Goal: Task Accomplishment & Management: Complete application form

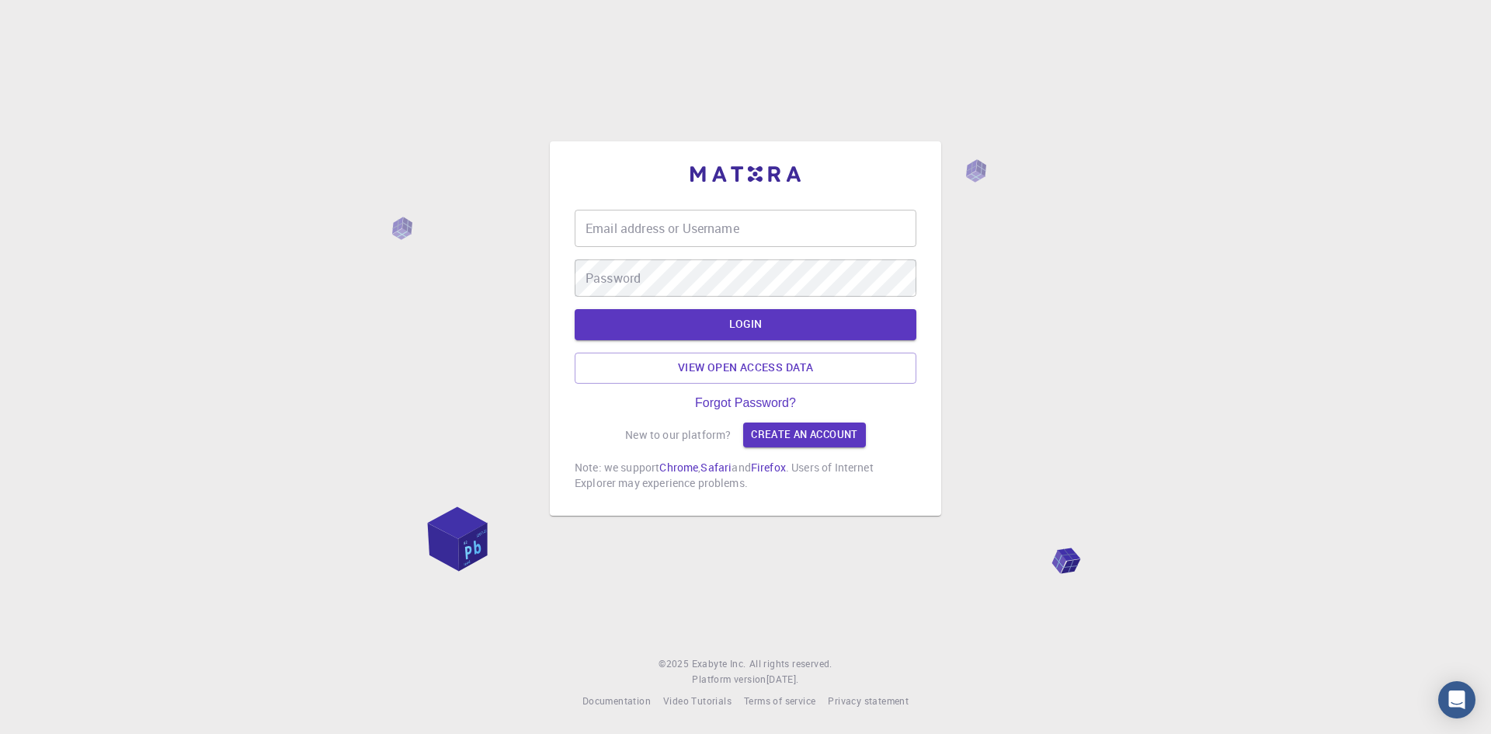
click at [649, 232] on input "Email address or Username" at bounding box center [746, 228] width 342 height 37
click at [777, 432] on link "Create an account" at bounding box center [804, 435] width 122 height 25
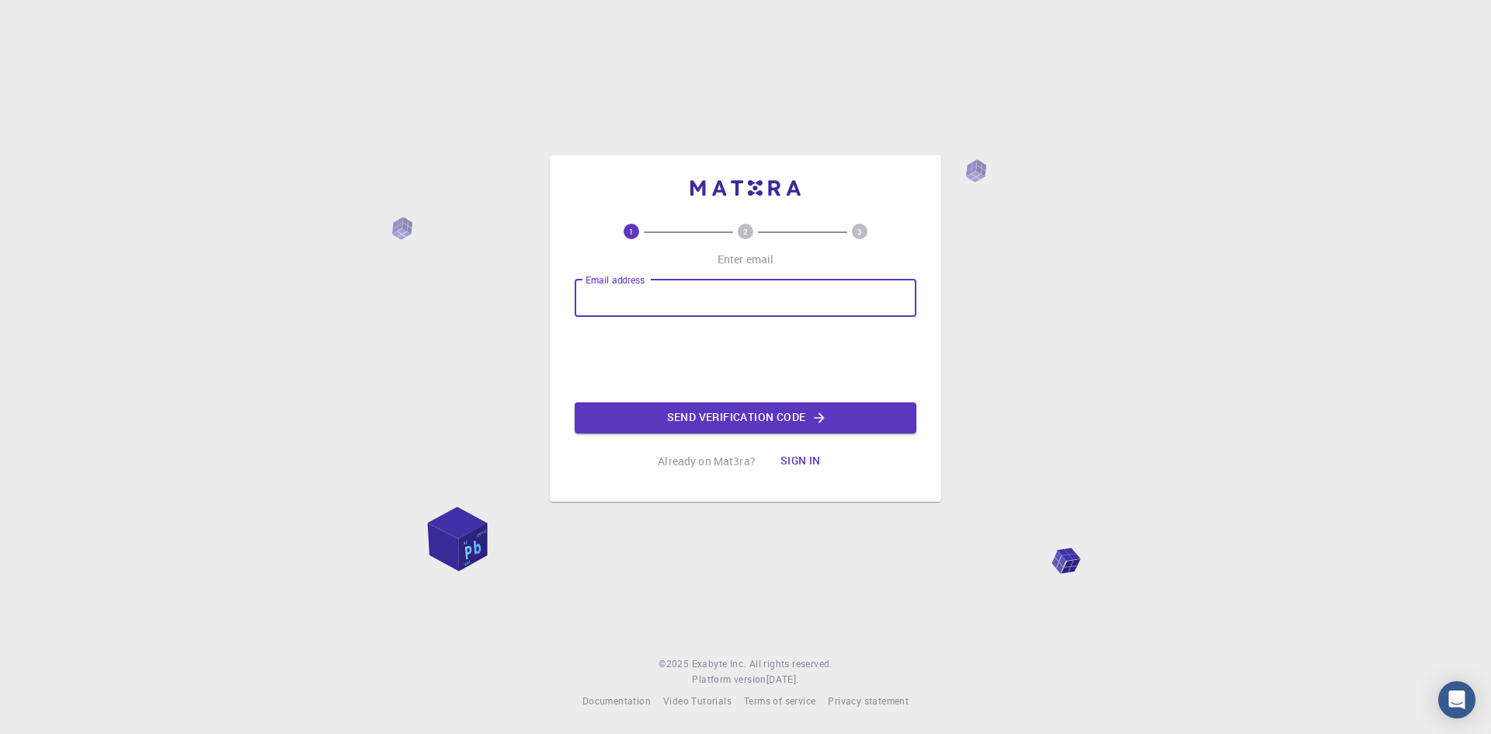
click at [638, 304] on input "Email address" at bounding box center [746, 298] width 342 height 37
type input "[EMAIL_ADDRESS][DOMAIN_NAME]"
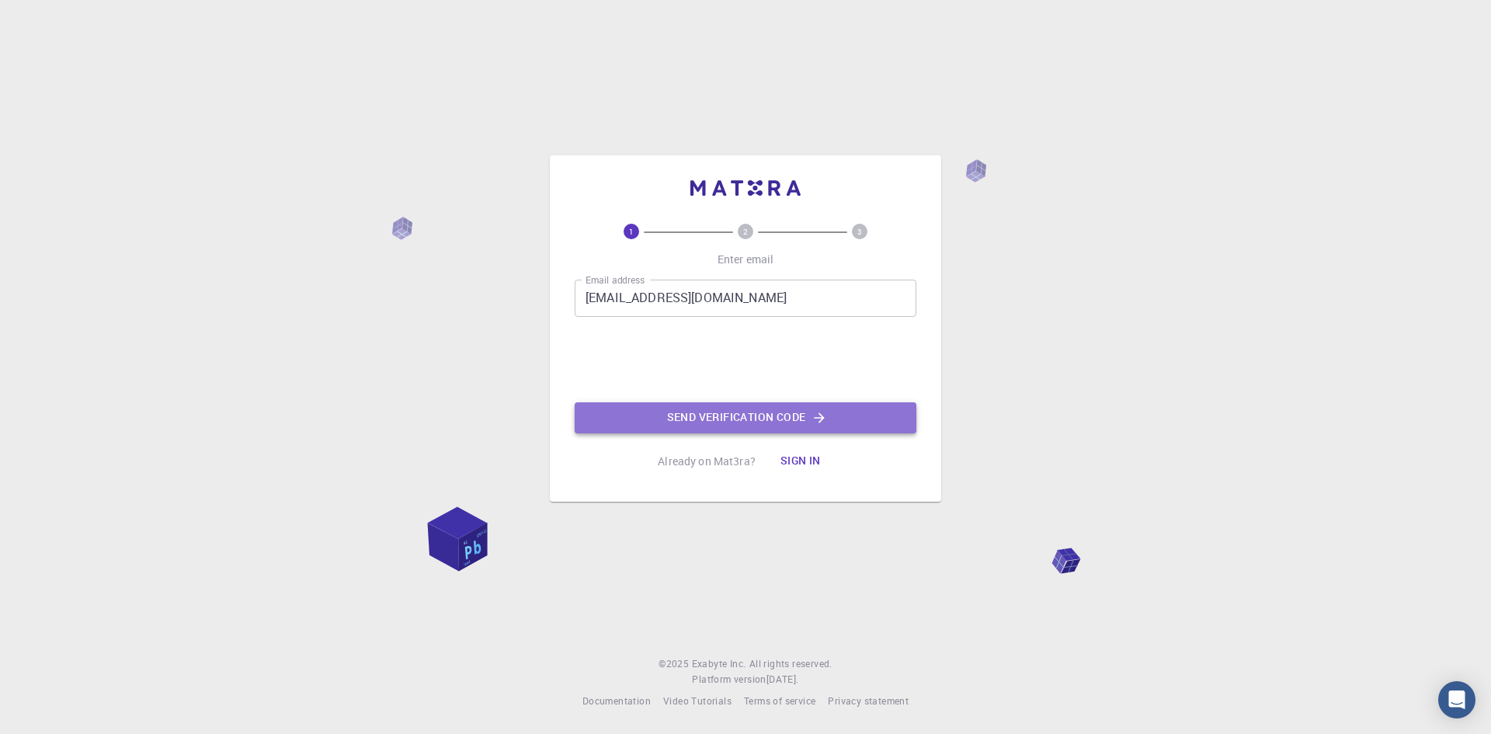
click at [786, 416] on button "Send verification code" at bounding box center [746, 417] width 342 height 31
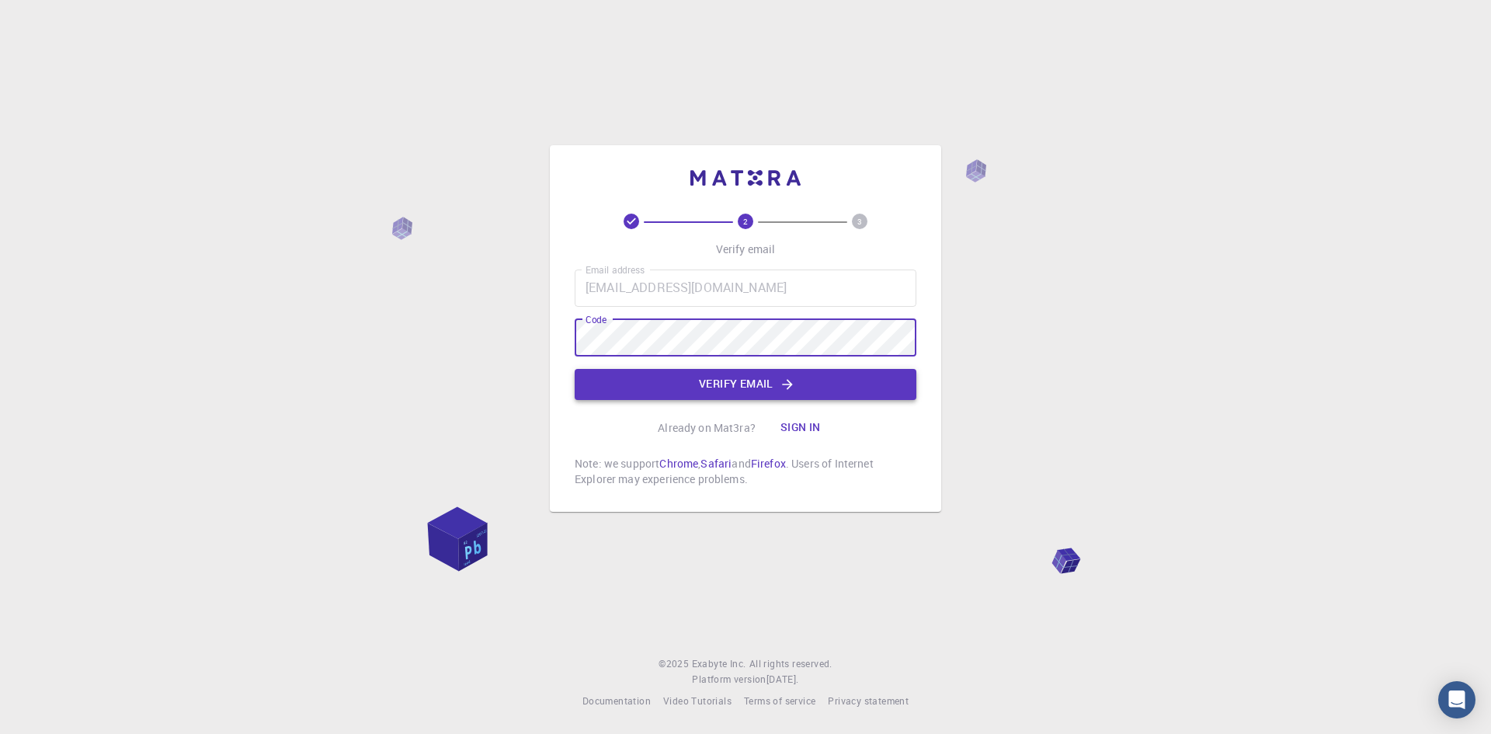
click at [728, 385] on button "Verify email" at bounding box center [746, 384] width 342 height 31
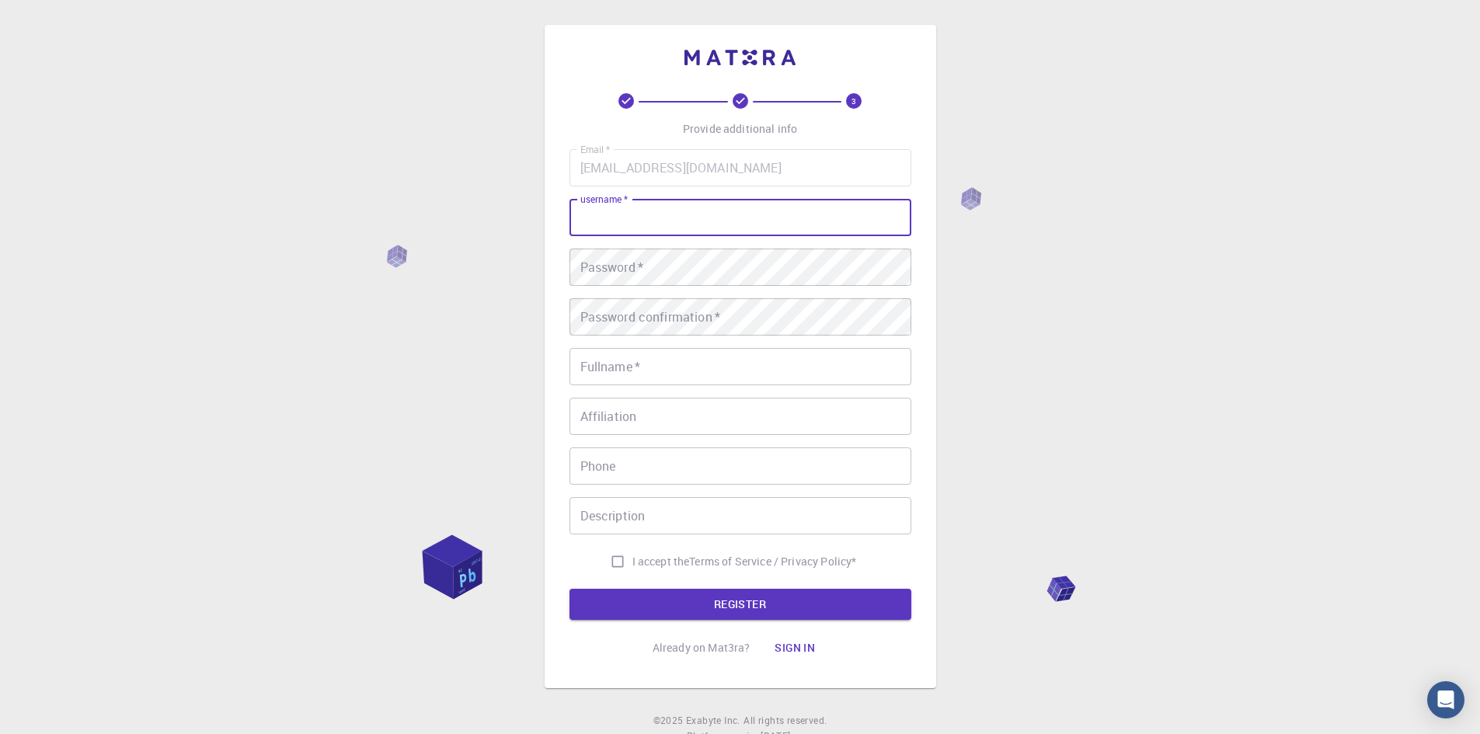
click at [618, 215] on input "username   *" at bounding box center [740, 217] width 342 height 37
type input "[EMAIL_ADDRESS][DOMAIN_NAME]"
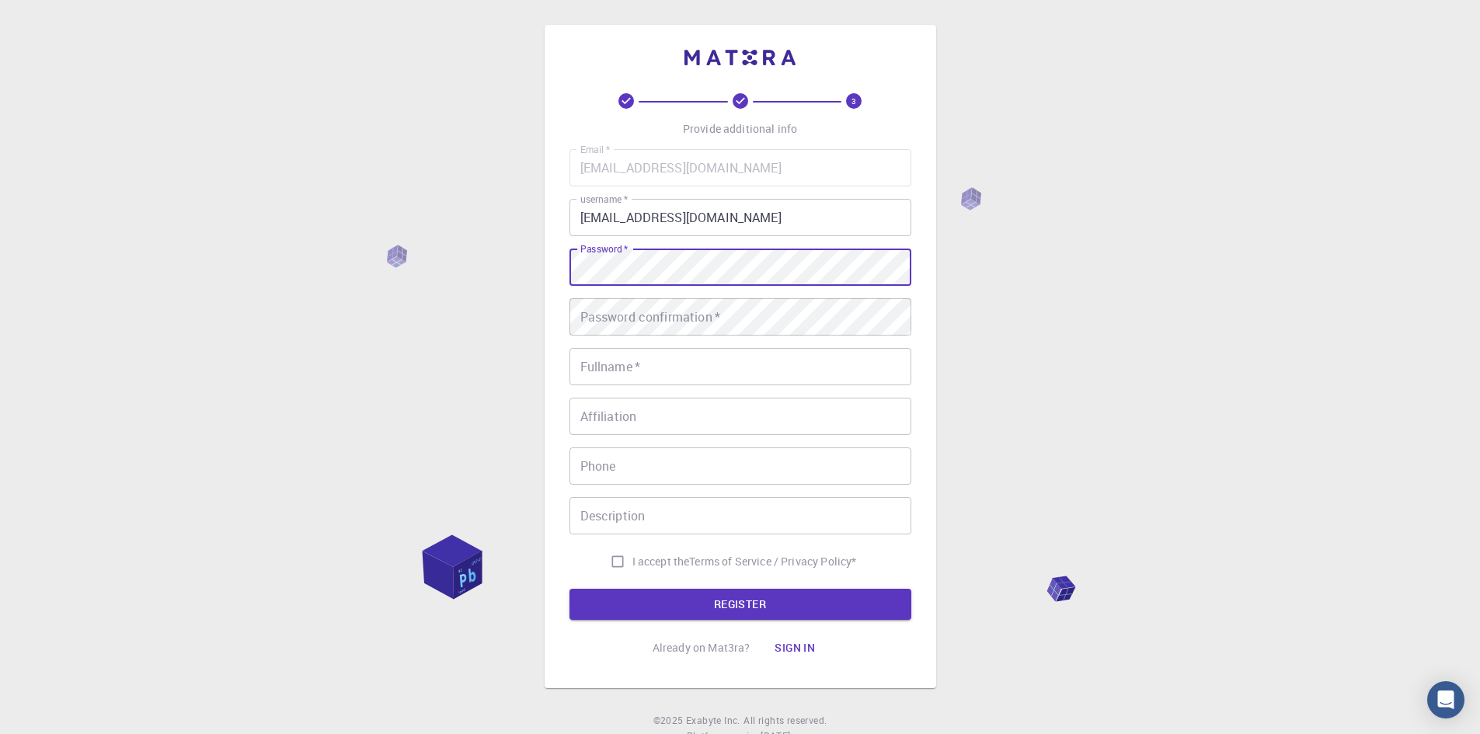
click at [398, 224] on div "3 Provide additional info Email   * [EMAIL_ADDRESS][DOMAIN_NAME] Email   * user…" at bounding box center [740, 395] width 1480 height 791
click at [530, 252] on div "3 Provide additional info Email   * [EMAIL_ADDRESS][DOMAIN_NAME] Email   * user…" at bounding box center [740, 395] width 1480 height 791
click at [537, 259] on div "3 Provide additional info Email   * [EMAIL_ADDRESS][DOMAIN_NAME] Email   * user…" at bounding box center [740, 395] width 1480 height 791
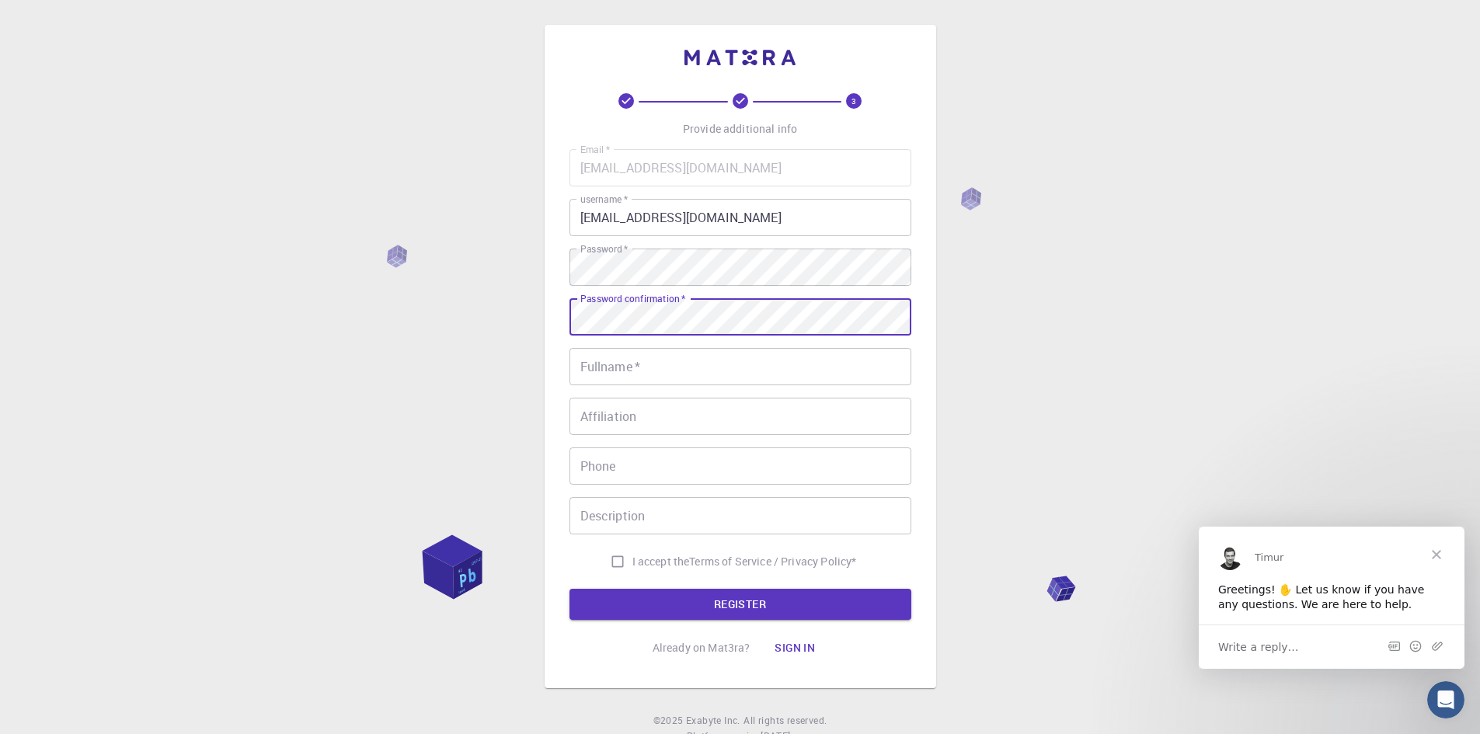
click at [663, 375] on input "Fullname   *" at bounding box center [740, 366] width 342 height 37
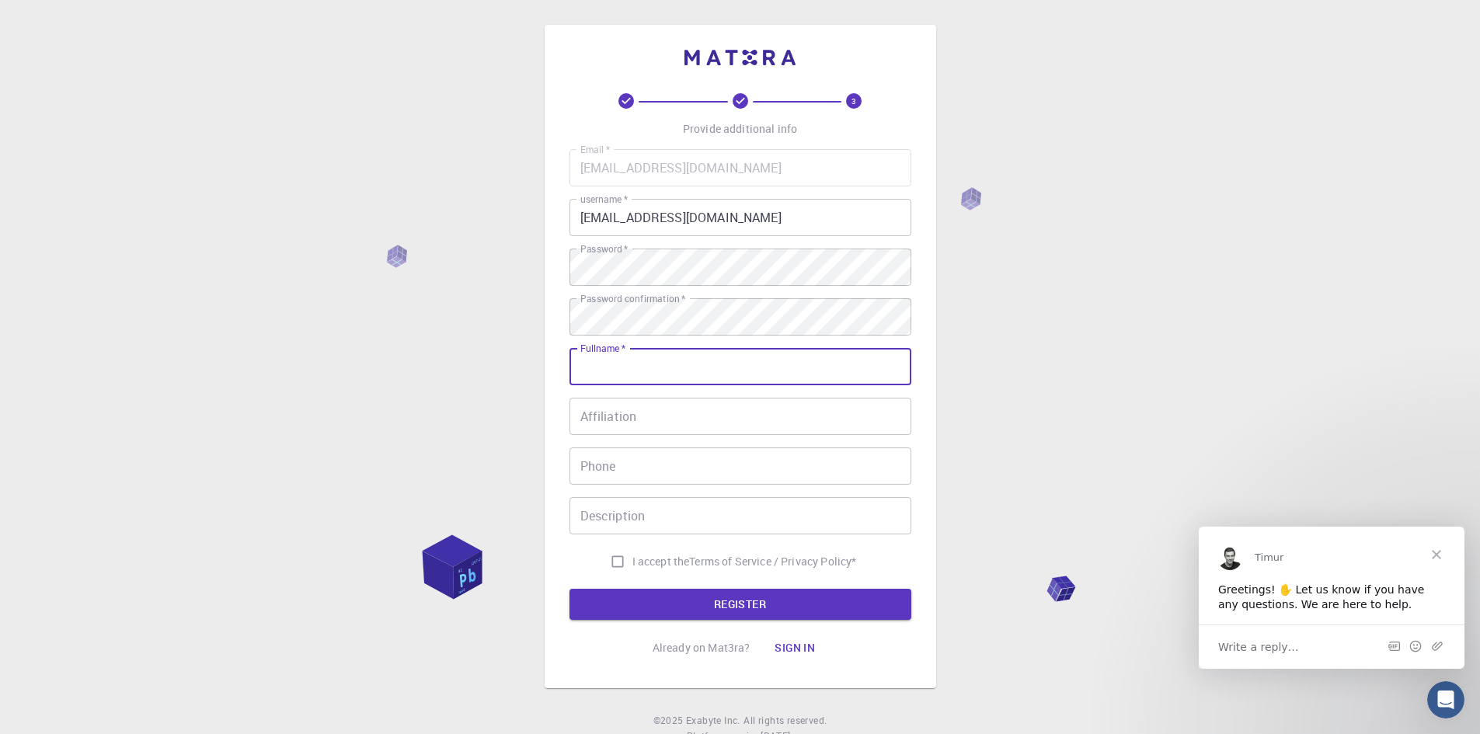
type input "[PERSON_NAME]"
type input "09141230746"
click at [661, 415] on input "Affiliation" at bounding box center [740, 416] width 342 height 37
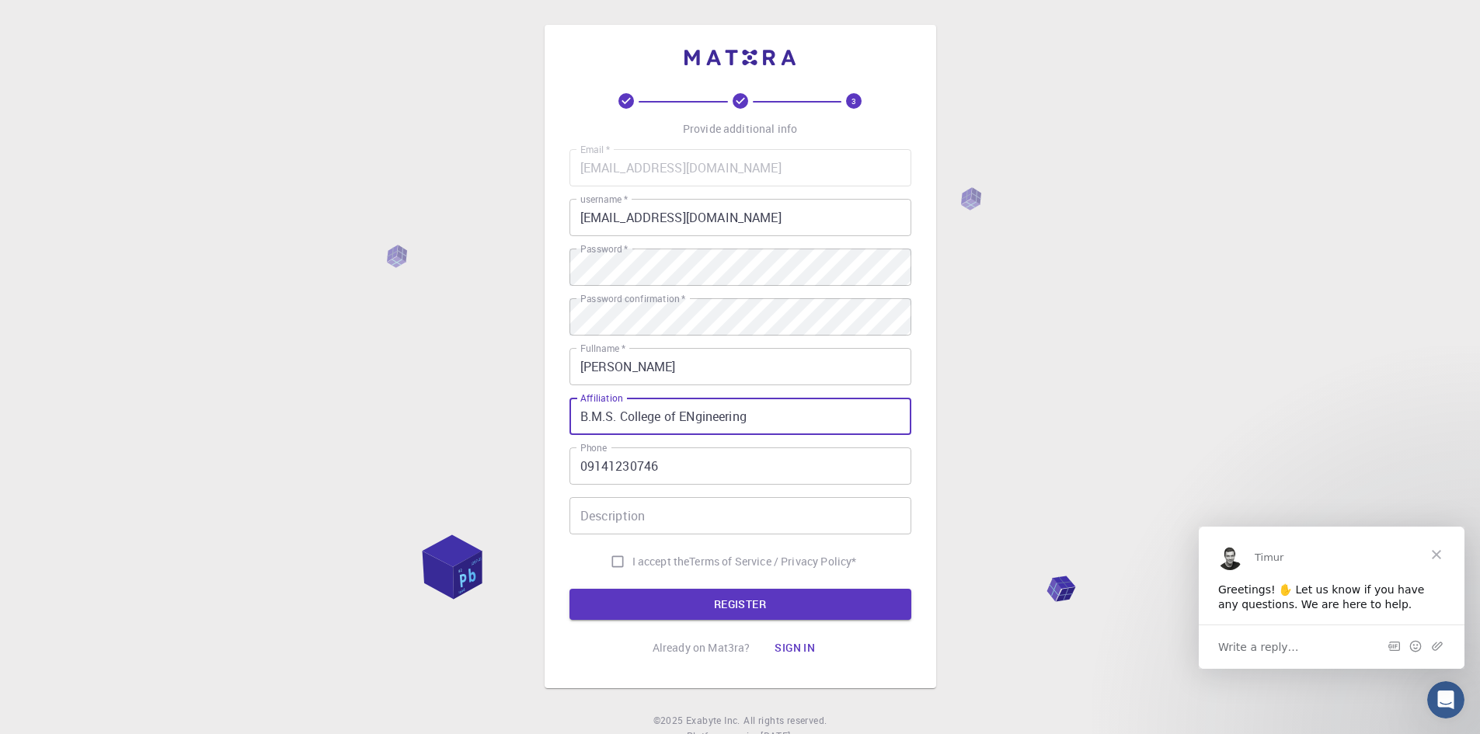
click at [695, 419] on input "B.M.S. College of ENgineering" at bounding box center [740, 416] width 342 height 37
type input "B.M.S. College of Engineering"
click at [596, 524] on input "Description" at bounding box center [740, 515] width 342 height 37
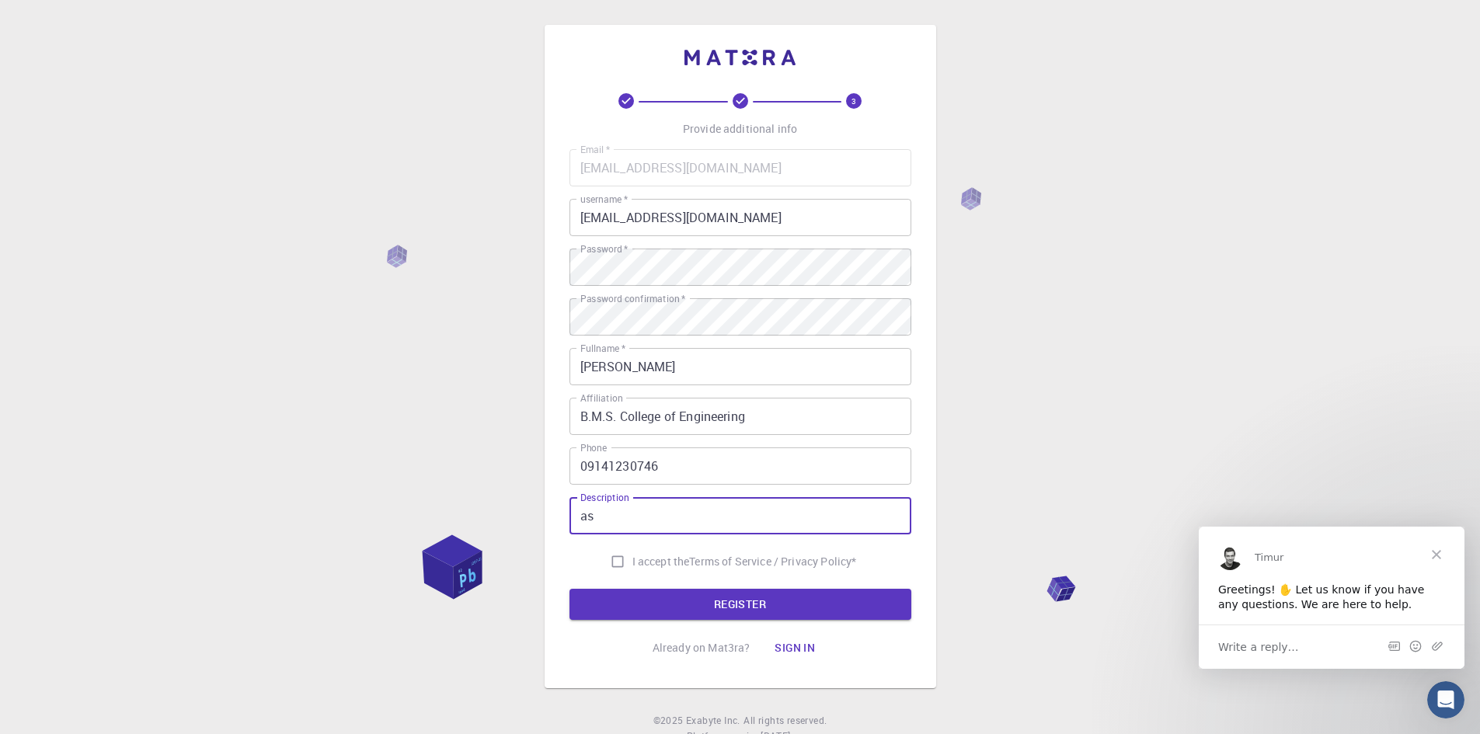
type input "a"
type input "Assistant Professor"
click at [615, 562] on input "I accept the Terms of Service / Privacy Policy *" at bounding box center [618, 562] width 30 height 30
checkbox input "true"
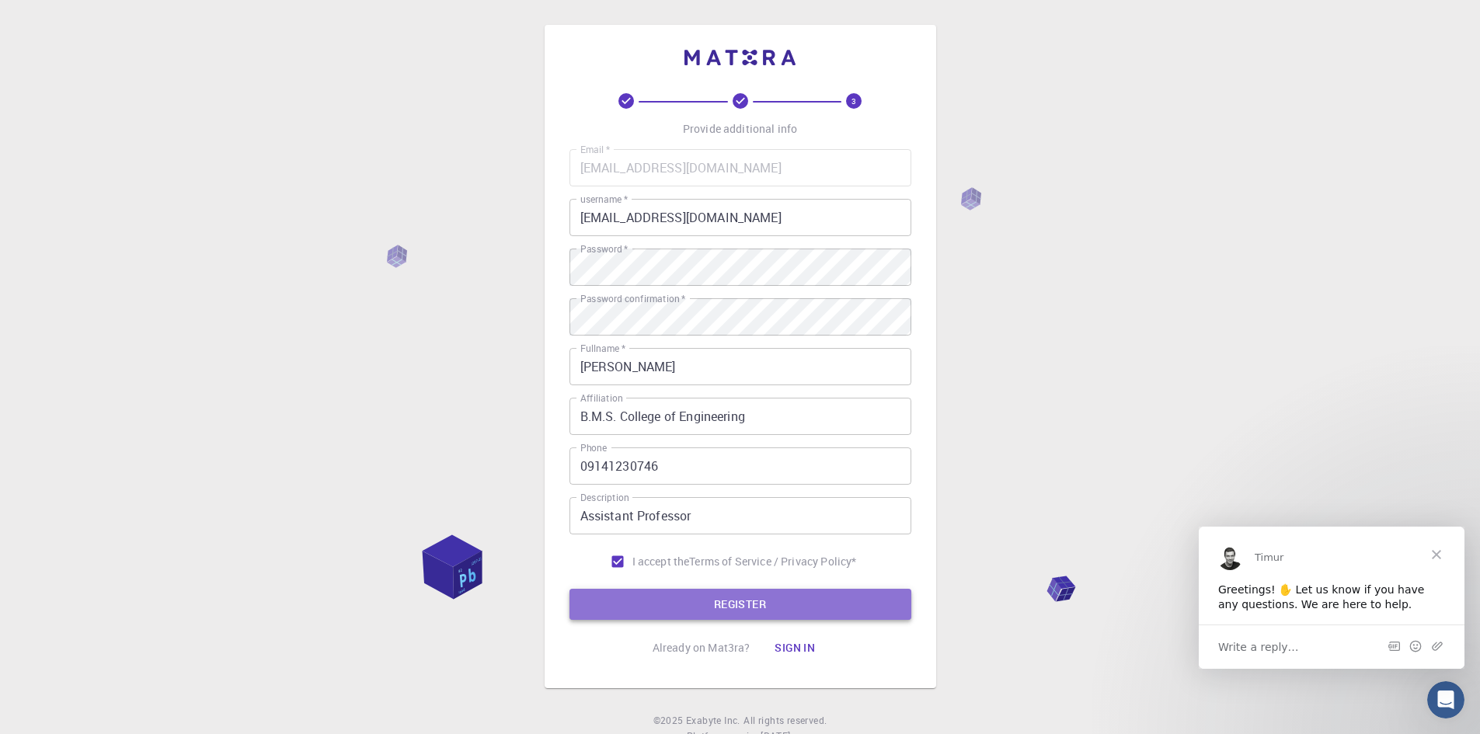
click at [765, 600] on button "REGISTER" at bounding box center [740, 604] width 342 height 31
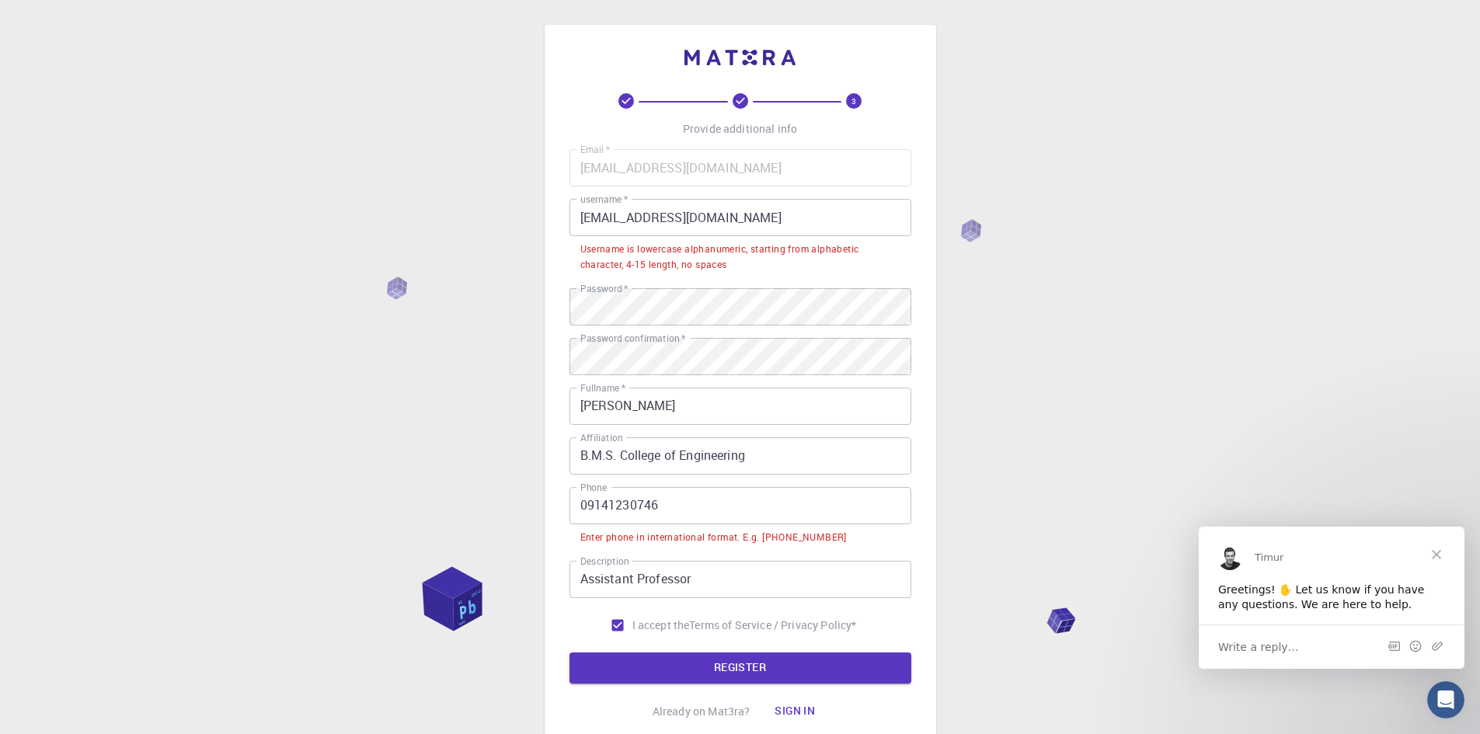
click at [590, 506] on input "09141230746" at bounding box center [740, 505] width 342 height 37
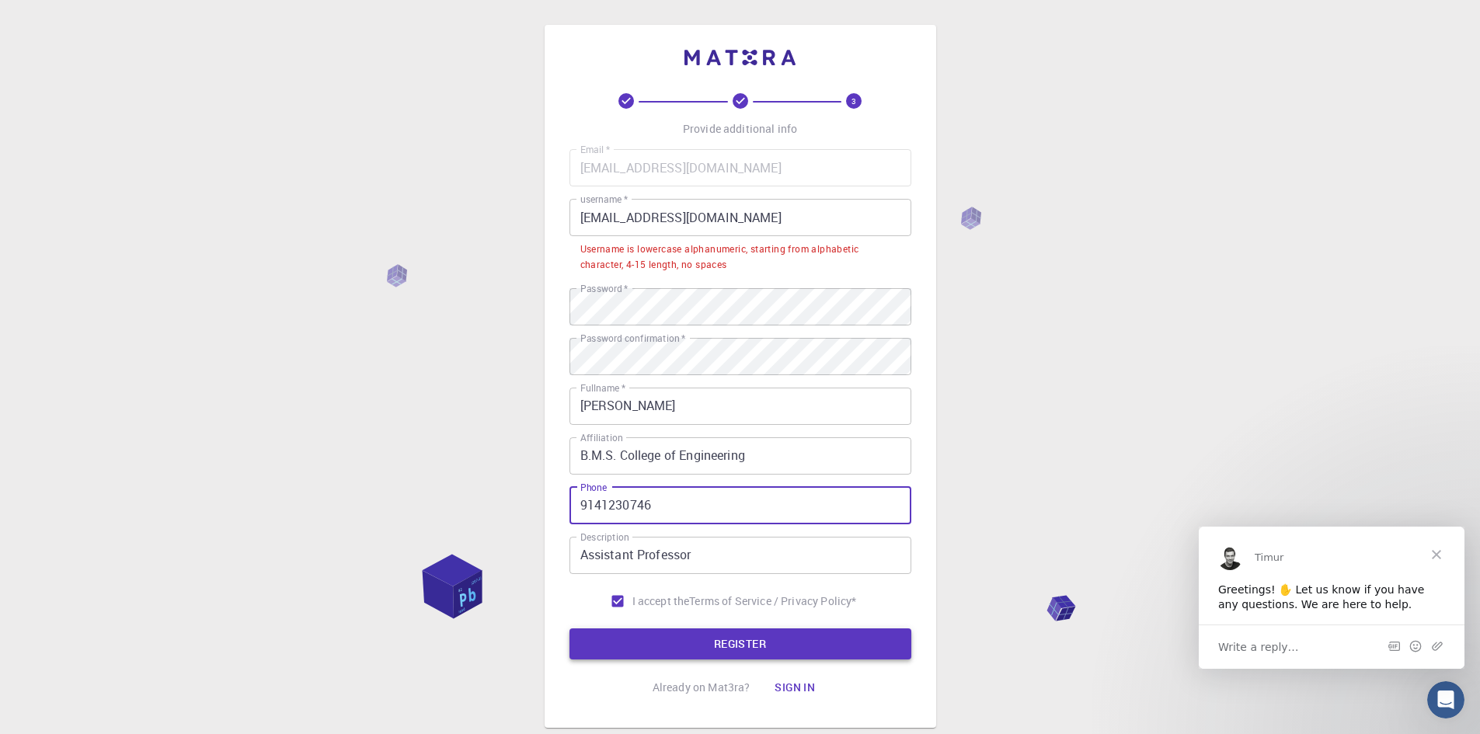
click at [697, 651] on button "REGISTER" at bounding box center [740, 643] width 342 height 31
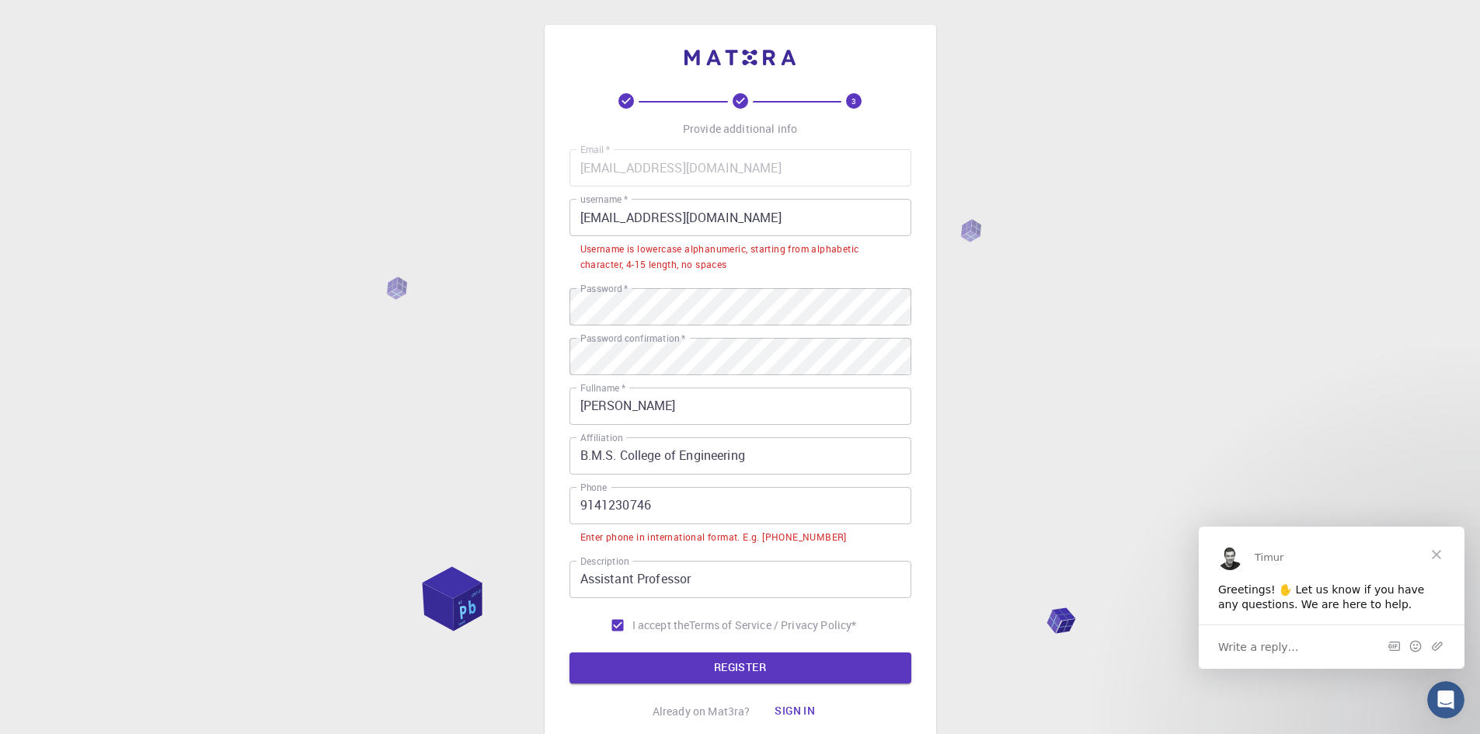
click at [580, 503] on input "9141230746" at bounding box center [740, 505] width 342 height 37
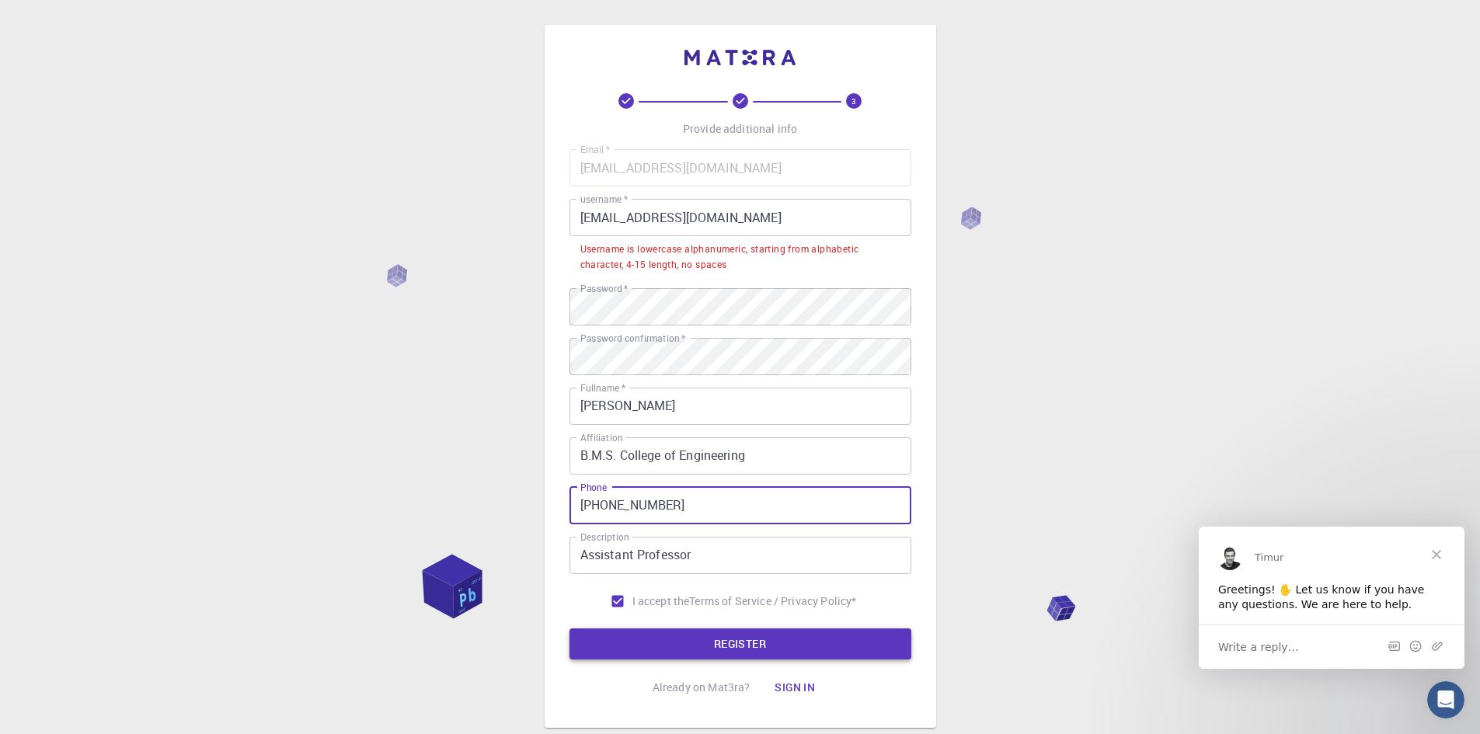
click at [649, 643] on button "REGISTER" at bounding box center [740, 643] width 342 height 31
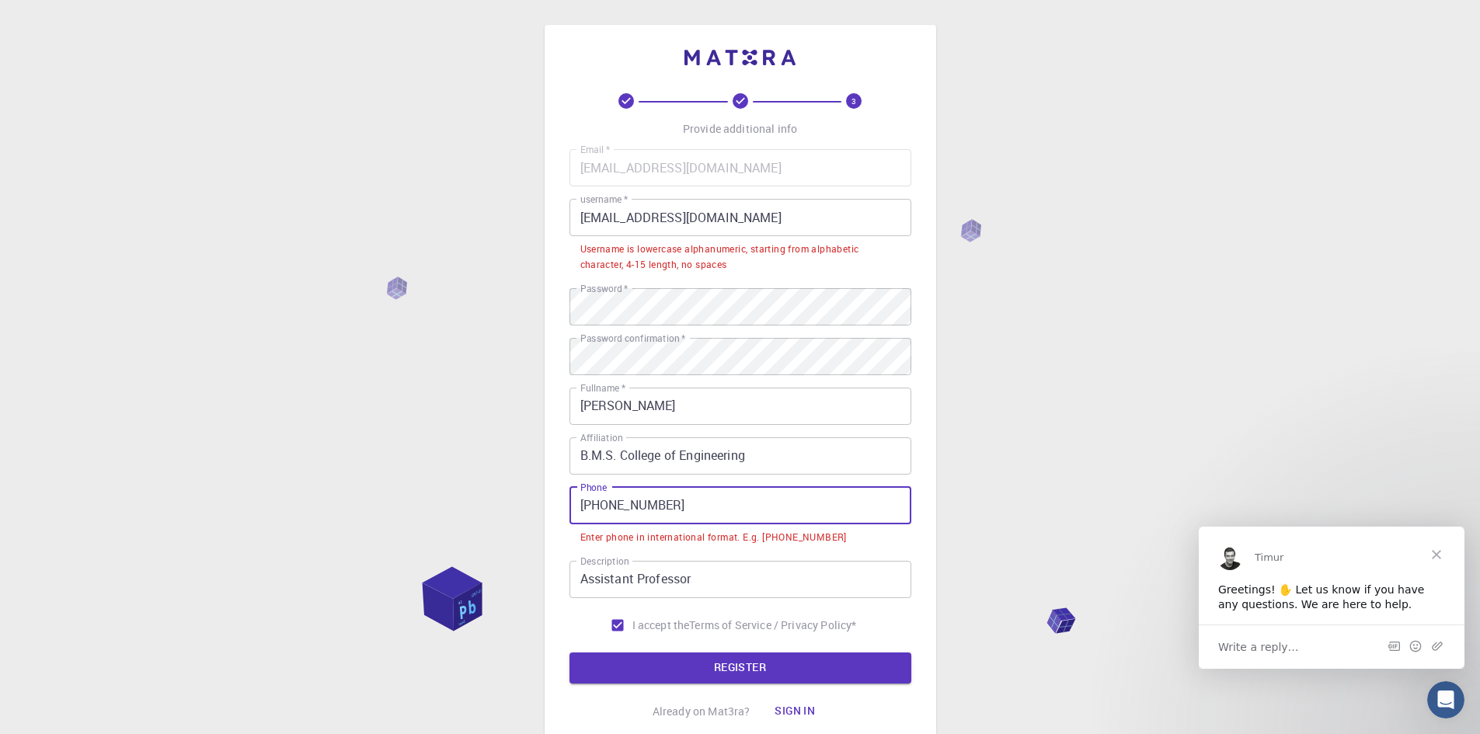
click at [601, 506] on input "[PHONE_NUMBER]" at bounding box center [740, 505] width 342 height 37
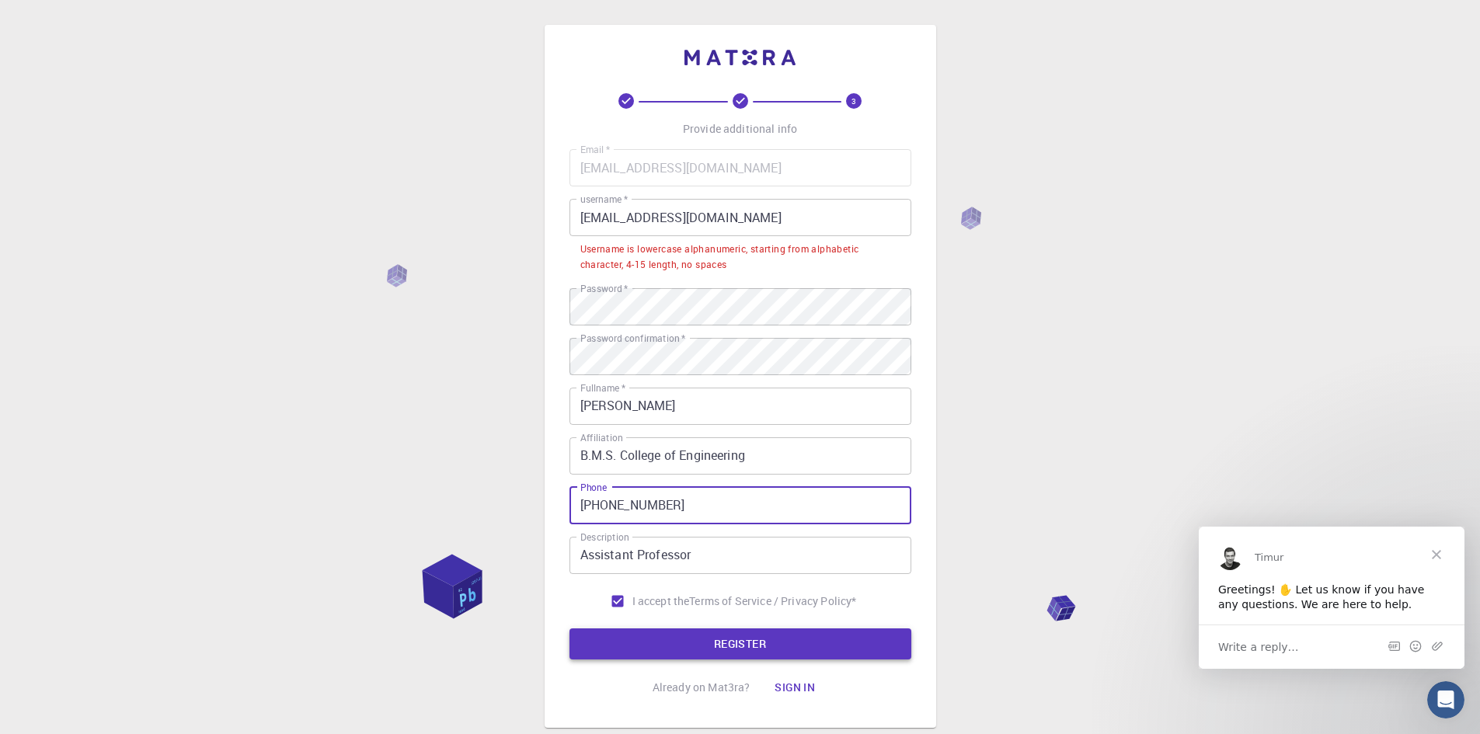
type input "[PHONE_NUMBER]"
click at [701, 638] on button "REGISTER" at bounding box center [740, 643] width 342 height 31
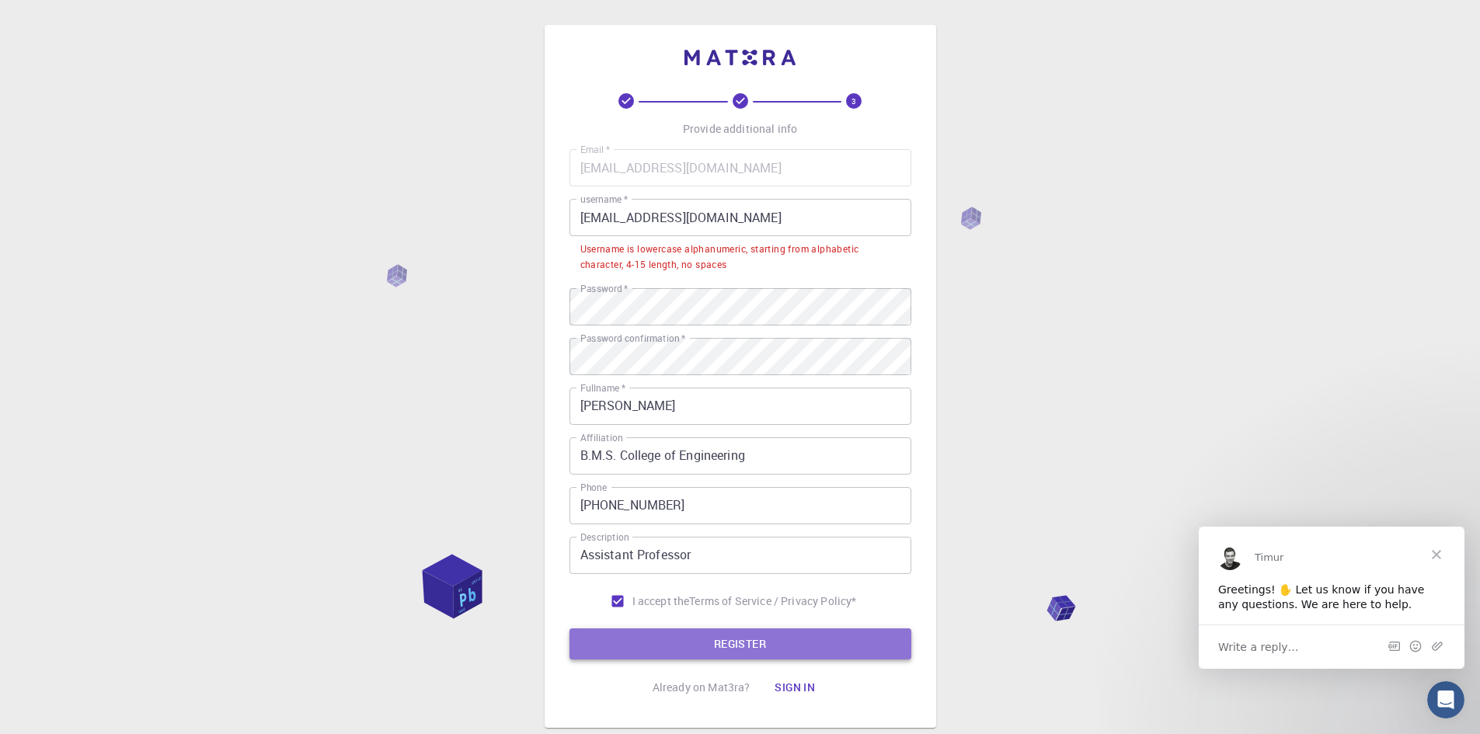
click at [700, 640] on button "REGISTER" at bounding box center [740, 643] width 342 height 31
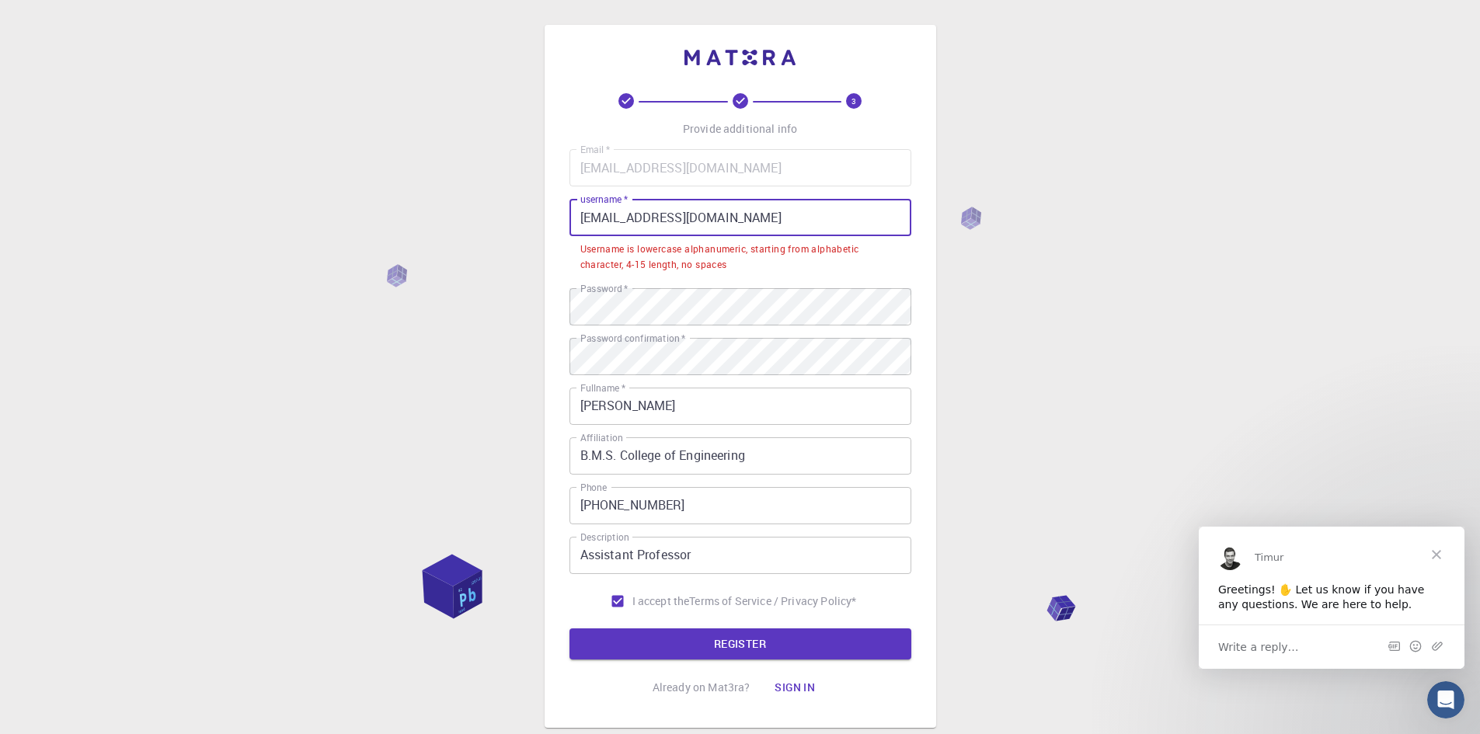
drag, startPoint x: 708, startPoint y: 220, endPoint x: 538, endPoint y: 207, distance: 170.6
click at [538, 207] on div "3 Provide additional info Email   * [EMAIL_ADDRESS][DOMAIN_NAME] Email   * user…" at bounding box center [740, 415] width 1480 height 830
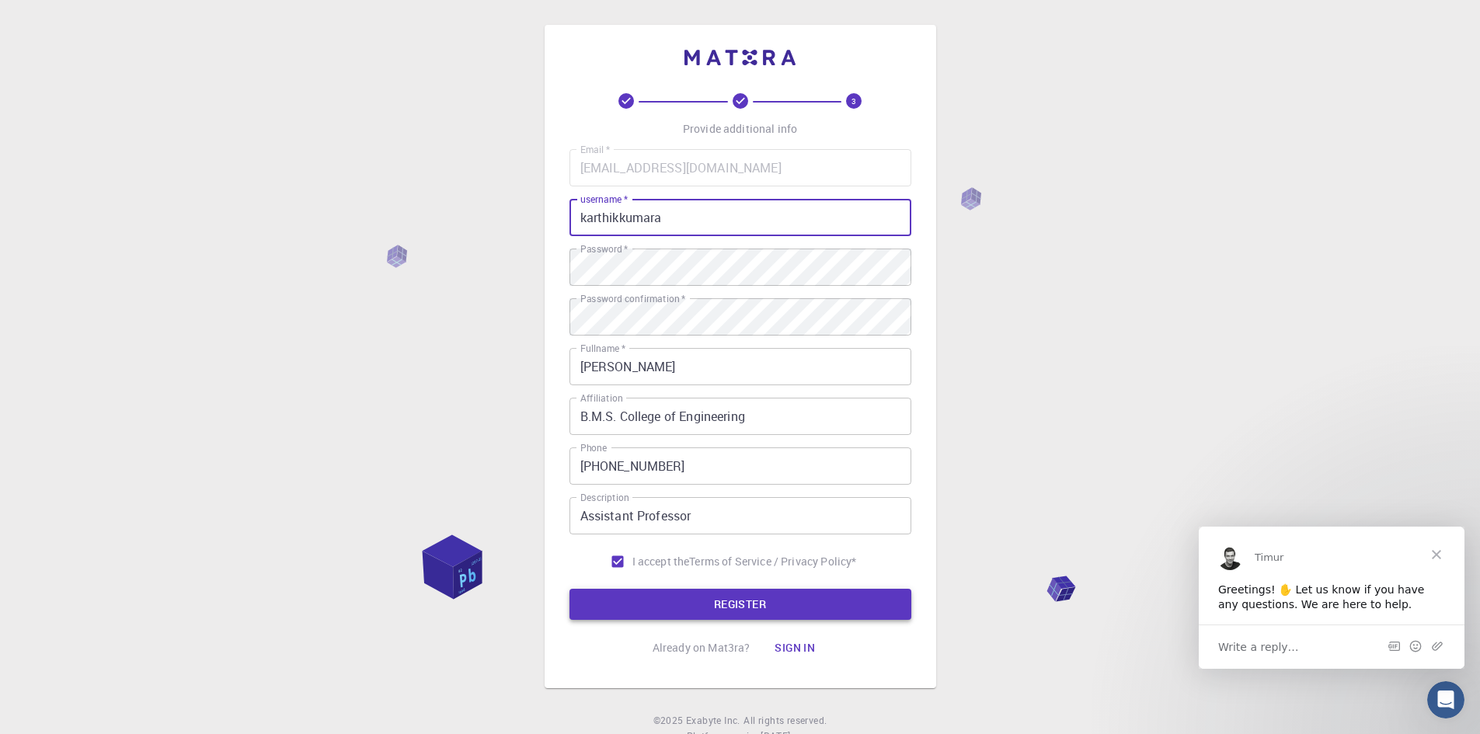
type input "karthikkumara"
click at [751, 600] on button "REGISTER" at bounding box center [740, 604] width 342 height 31
click at [1438, 544] on span "Close" at bounding box center [1436, 554] width 56 height 56
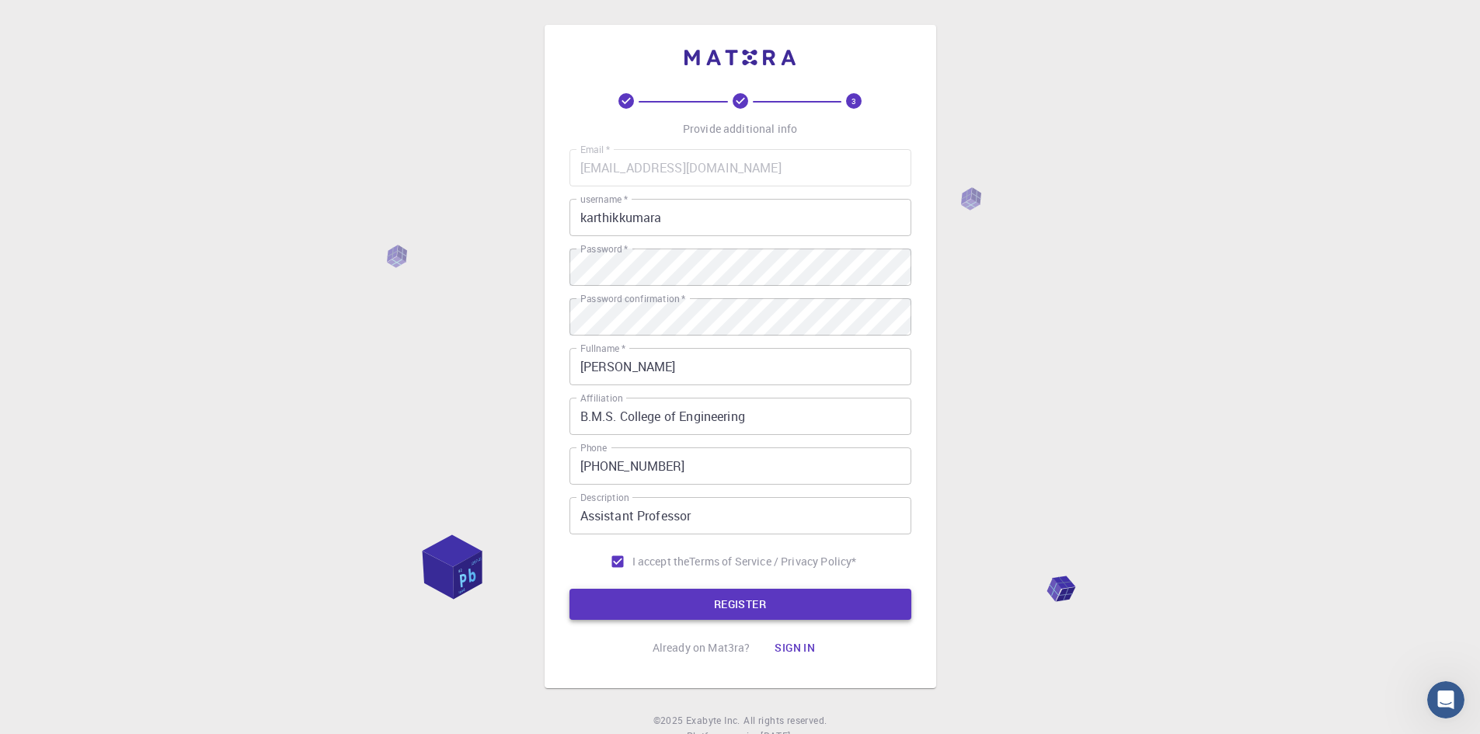
click at [754, 599] on button "REGISTER" at bounding box center [740, 604] width 342 height 31
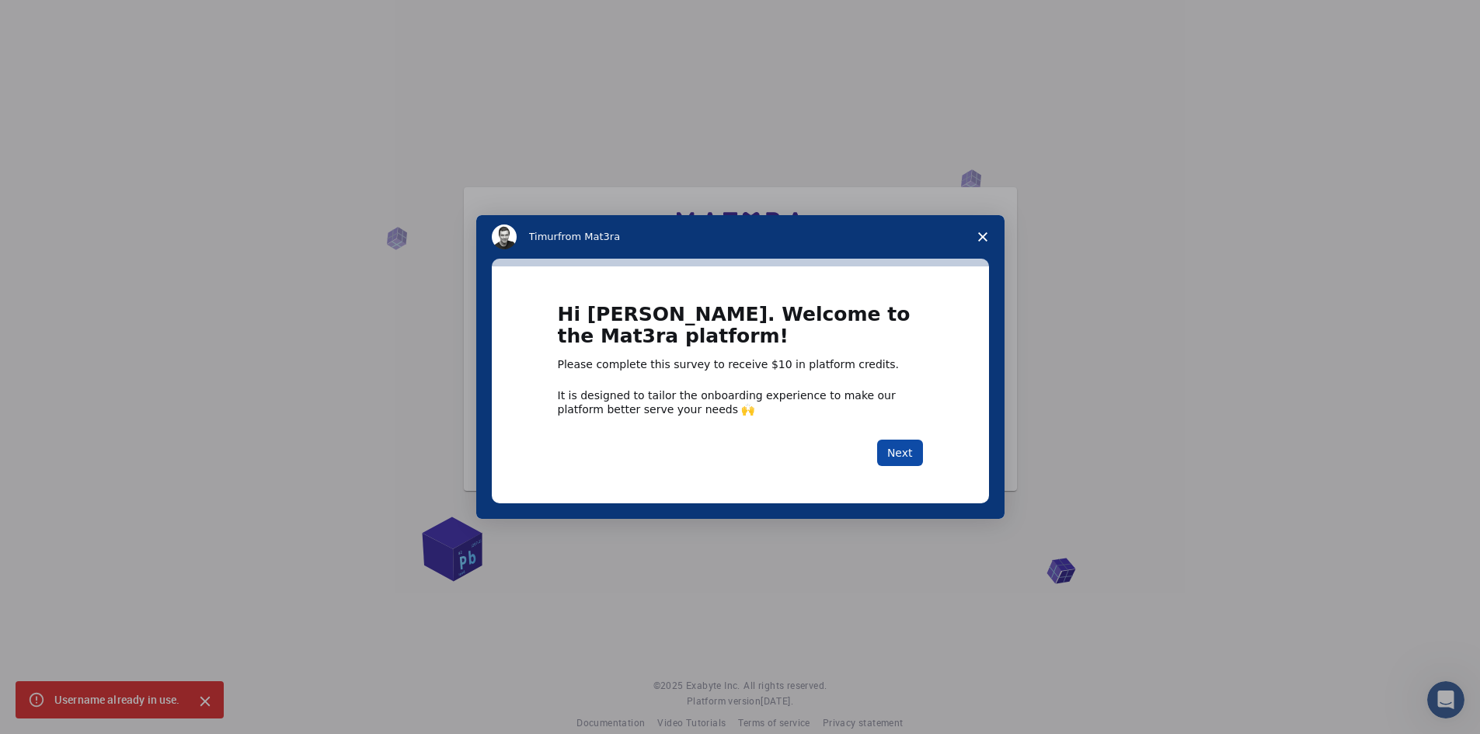
click at [906, 447] on button "Next" at bounding box center [900, 453] width 46 height 26
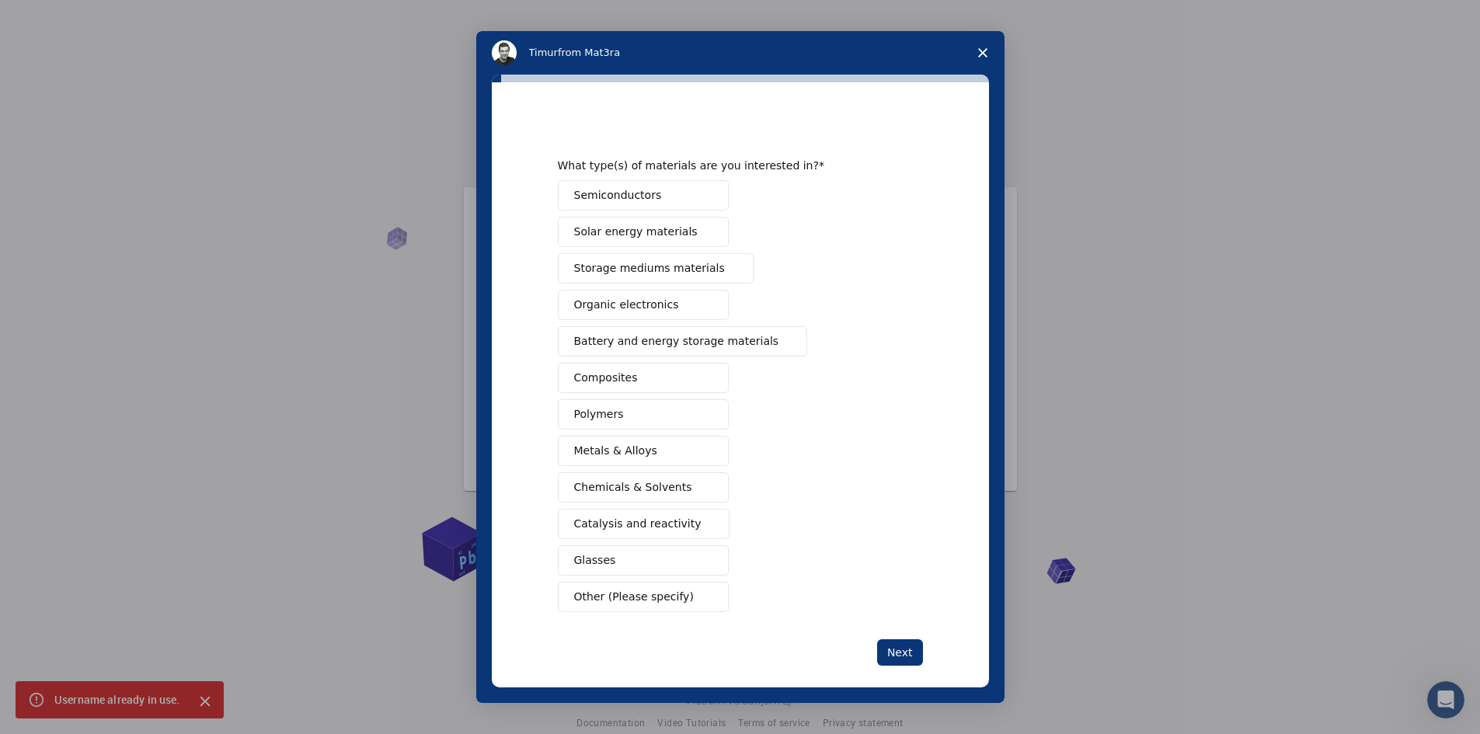
click at [642, 301] on span "Organic electronics" at bounding box center [626, 305] width 105 height 16
click at [628, 228] on span "Solar energy materials" at bounding box center [635, 232] width 123 height 16
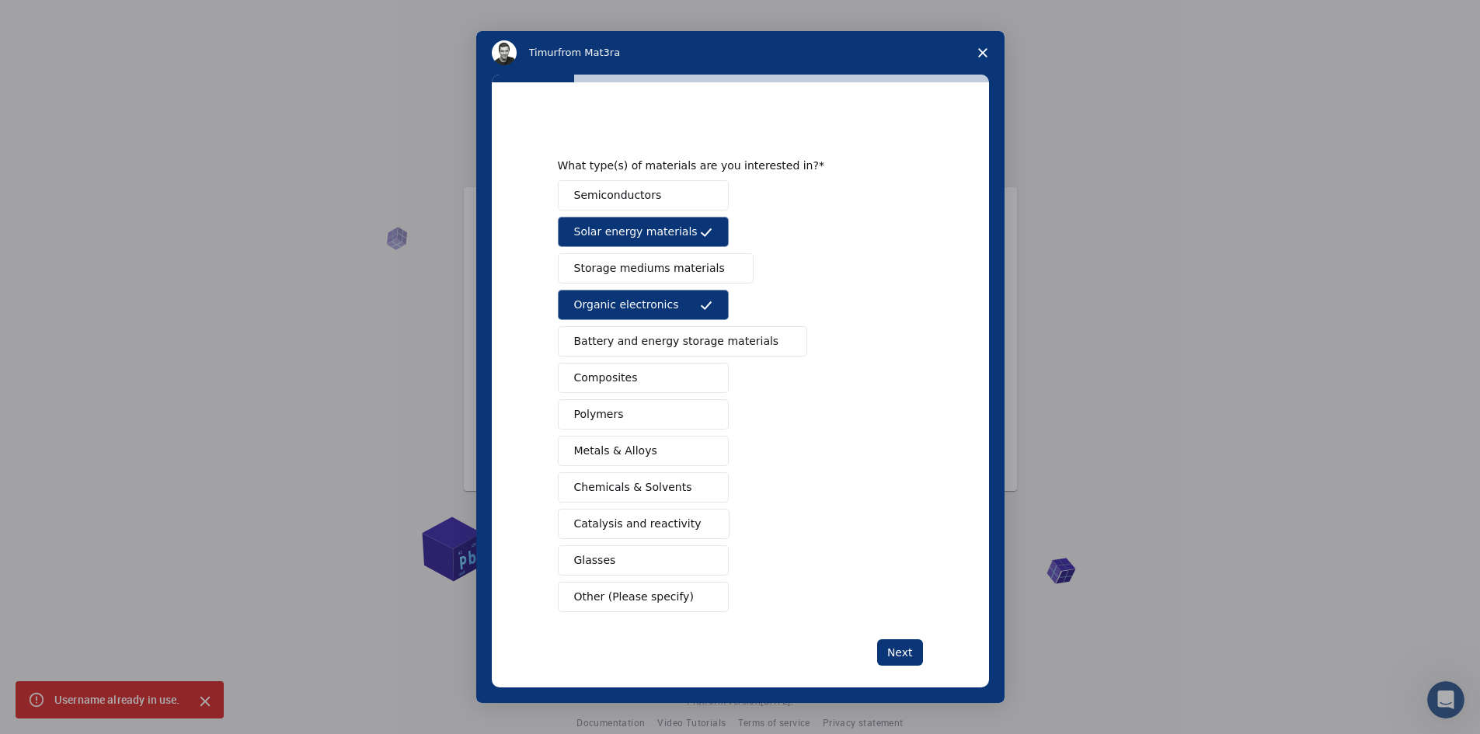
click at [596, 350] on span "Battery and energy storage materials" at bounding box center [676, 341] width 205 height 16
click at [638, 376] on button "Composites" at bounding box center [643, 378] width 171 height 30
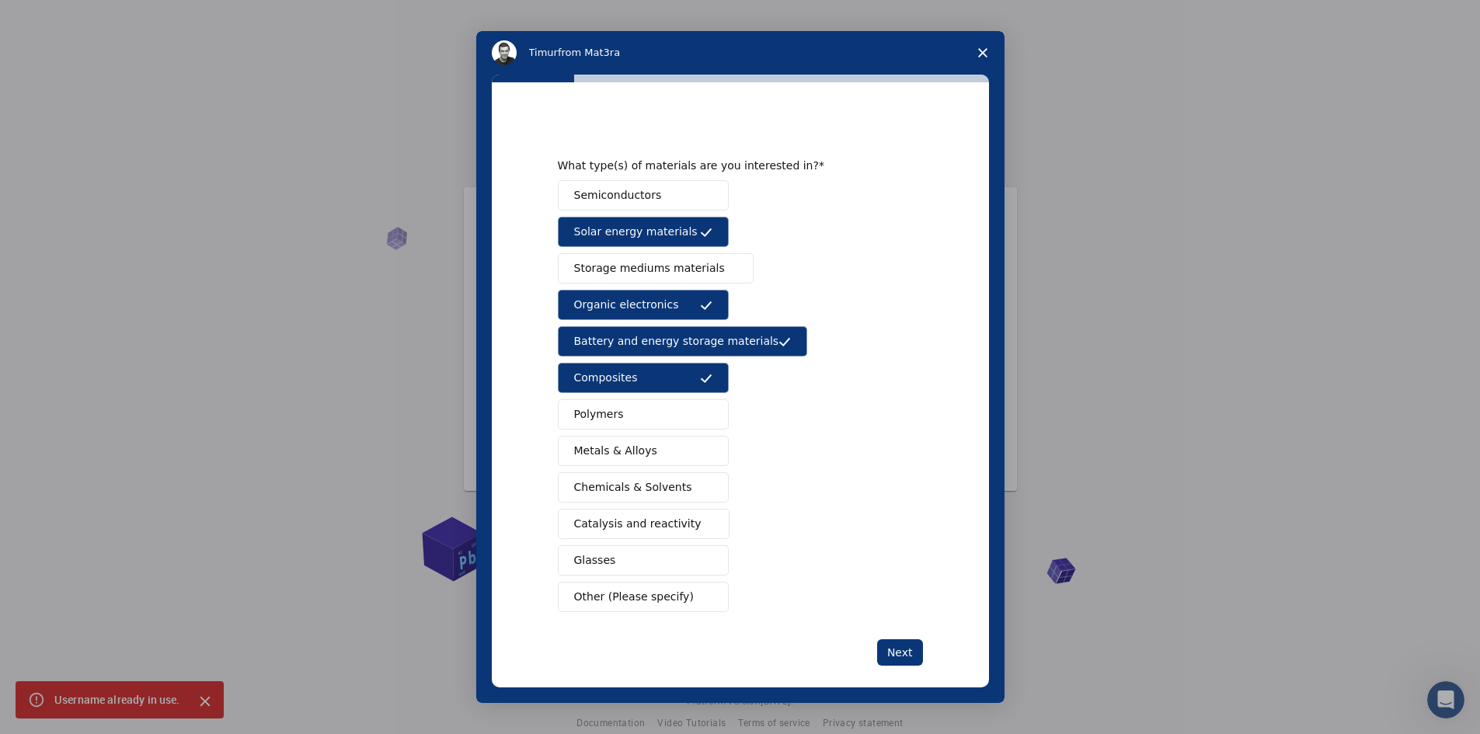
click at [666, 455] on button "Metals & Alloys" at bounding box center [643, 451] width 171 height 30
click at [635, 484] on span "Chemicals & Solvents" at bounding box center [633, 487] width 118 height 16
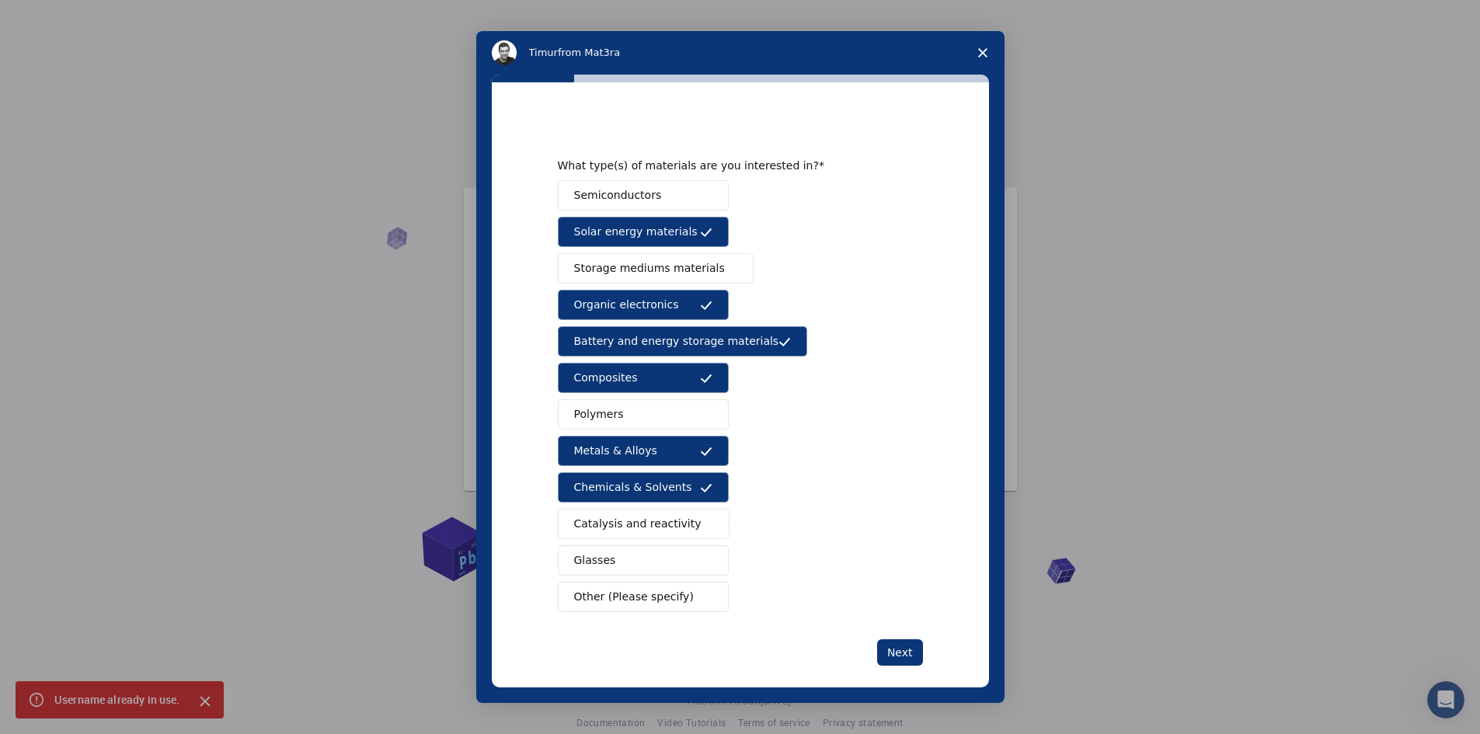
click at [598, 602] on span "Other (Please specify)" at bounding box center [634, 597] width 120 height 16
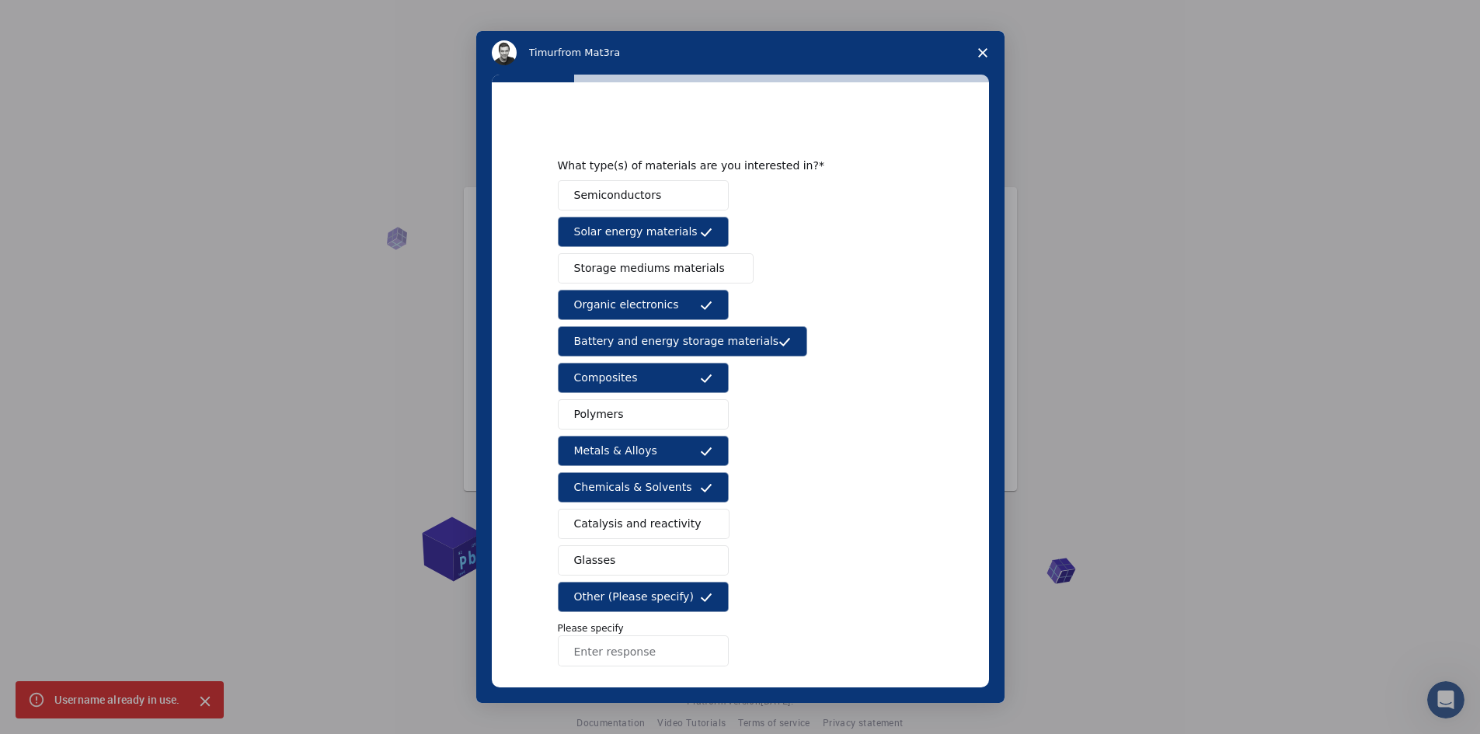
click at [595, 660] on input "Enter response" at bounding box center [643, 650] width 171 height 31
type input "drug molecules"
click at [823, 645] on div "Semiconductors Solar energy materials Storage mediums materials Organic electro…" at bounding box center [740, 423] width 365 height 486
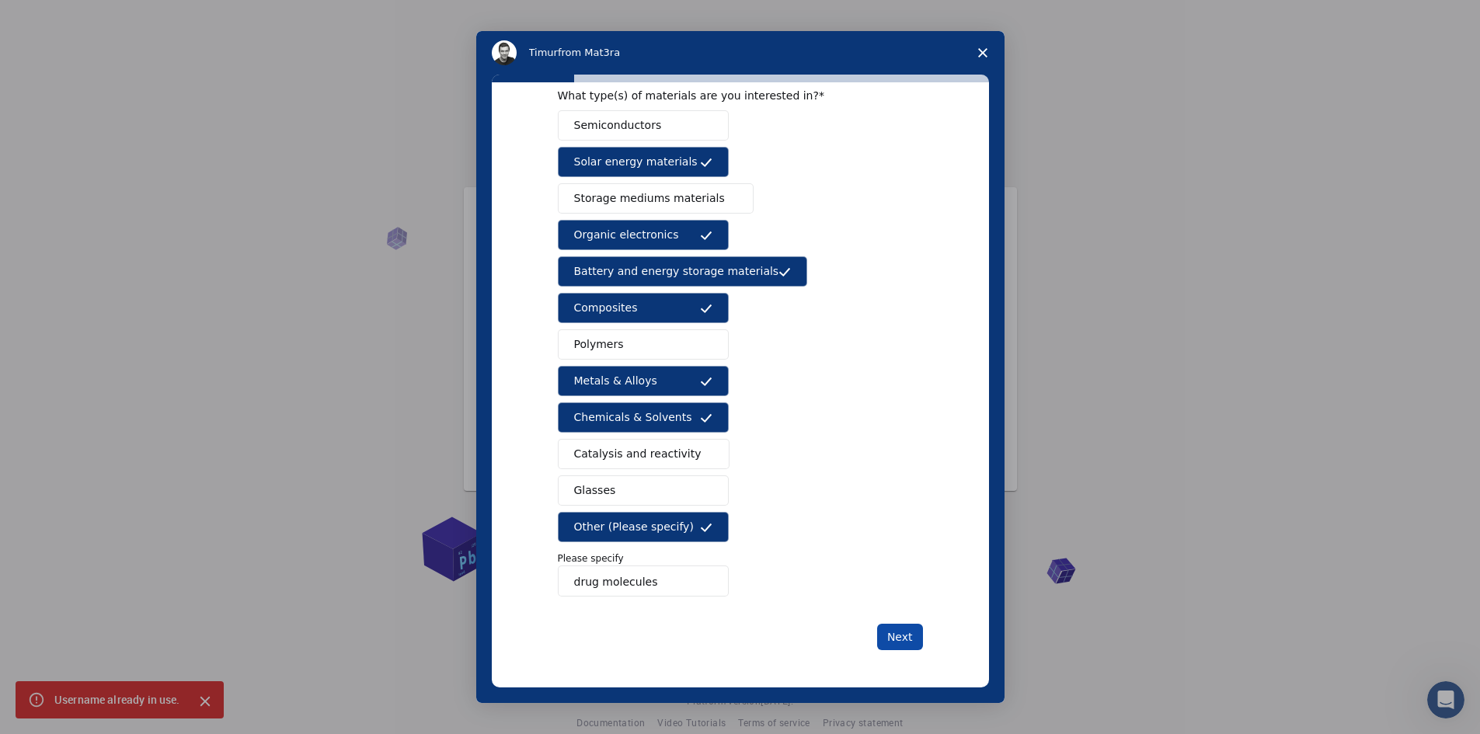
click at [880, 637] on button "Next" at bounding box center [900, 637] width 46 height 26
click at [885, 637] on button "Next" at bounding box center [900, 637] width 46 height 26
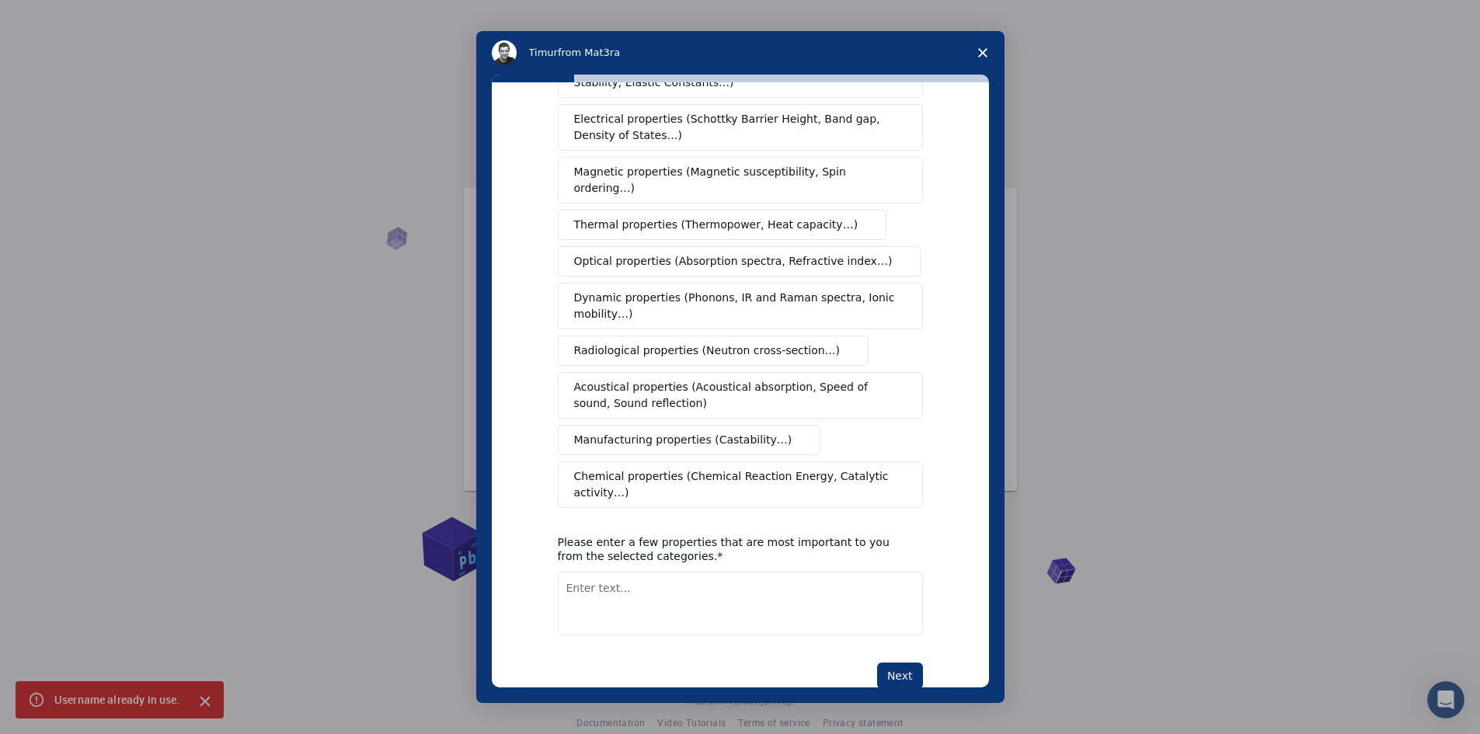
scroll to position [96, 0]
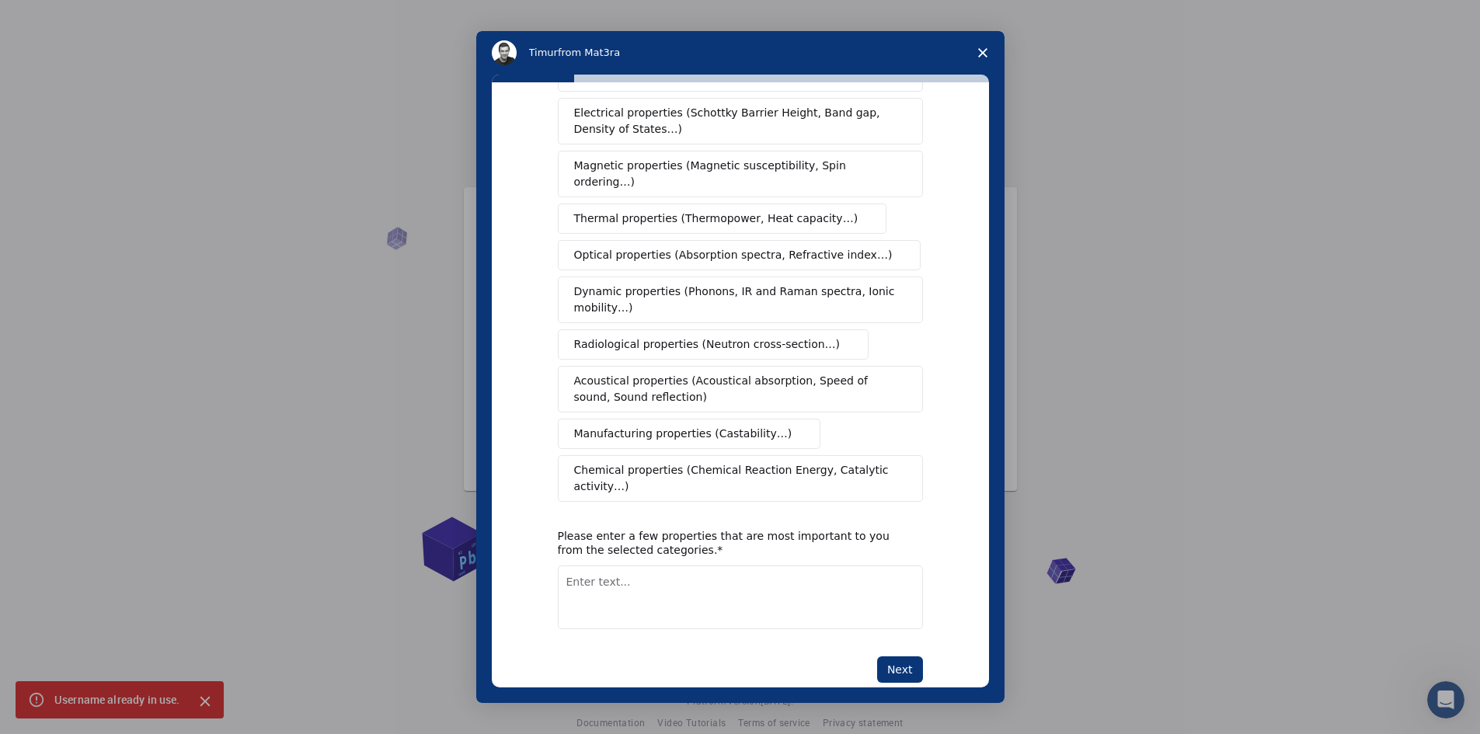
click at [655, 283] on span "Dynamic properties (Phonons, IR and Raman spectra, Ionic mobility…)" at bounding box center [735, 299] width 322 height 33
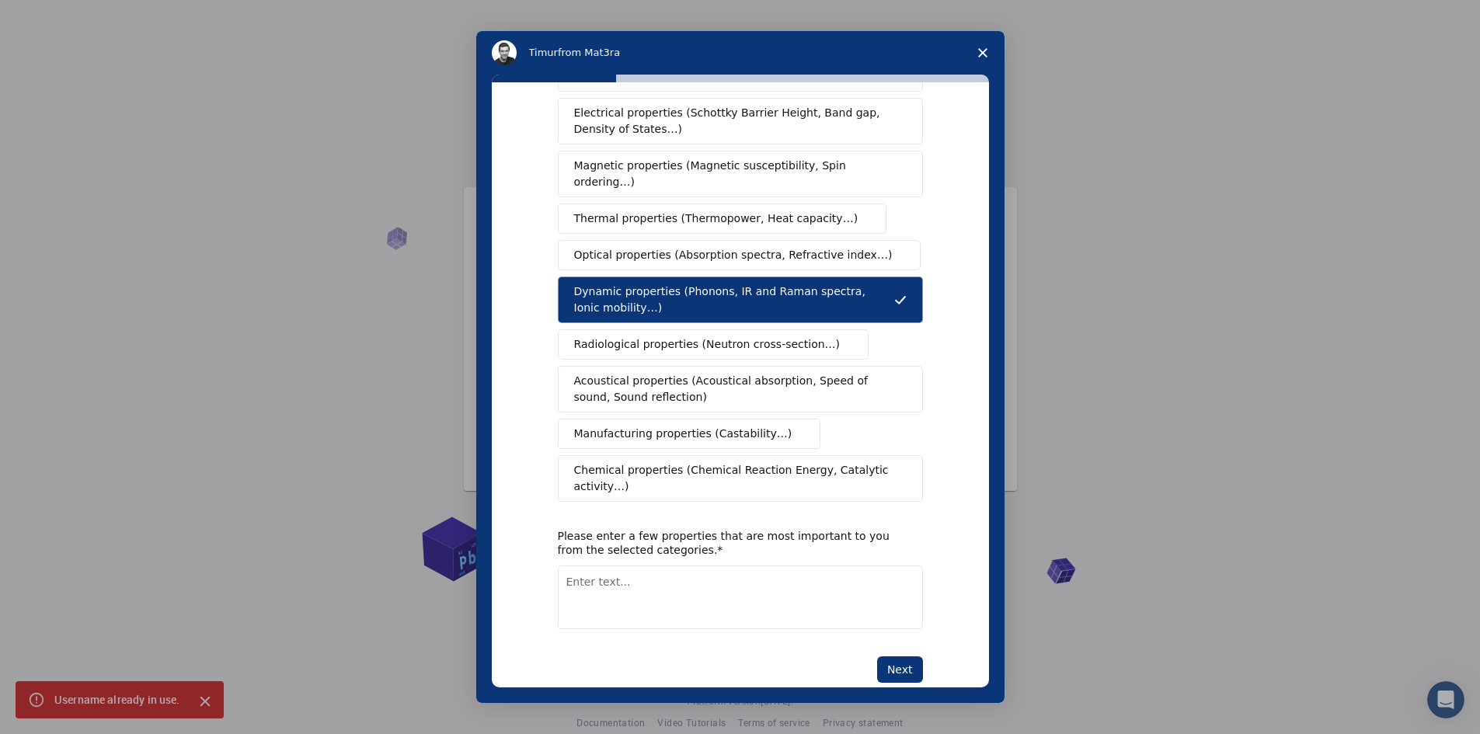
click at [697, 247] on span "Optical properties (Absorption spectra, Refractive index…)" at bounding box center [733, 255] width 318 height 16
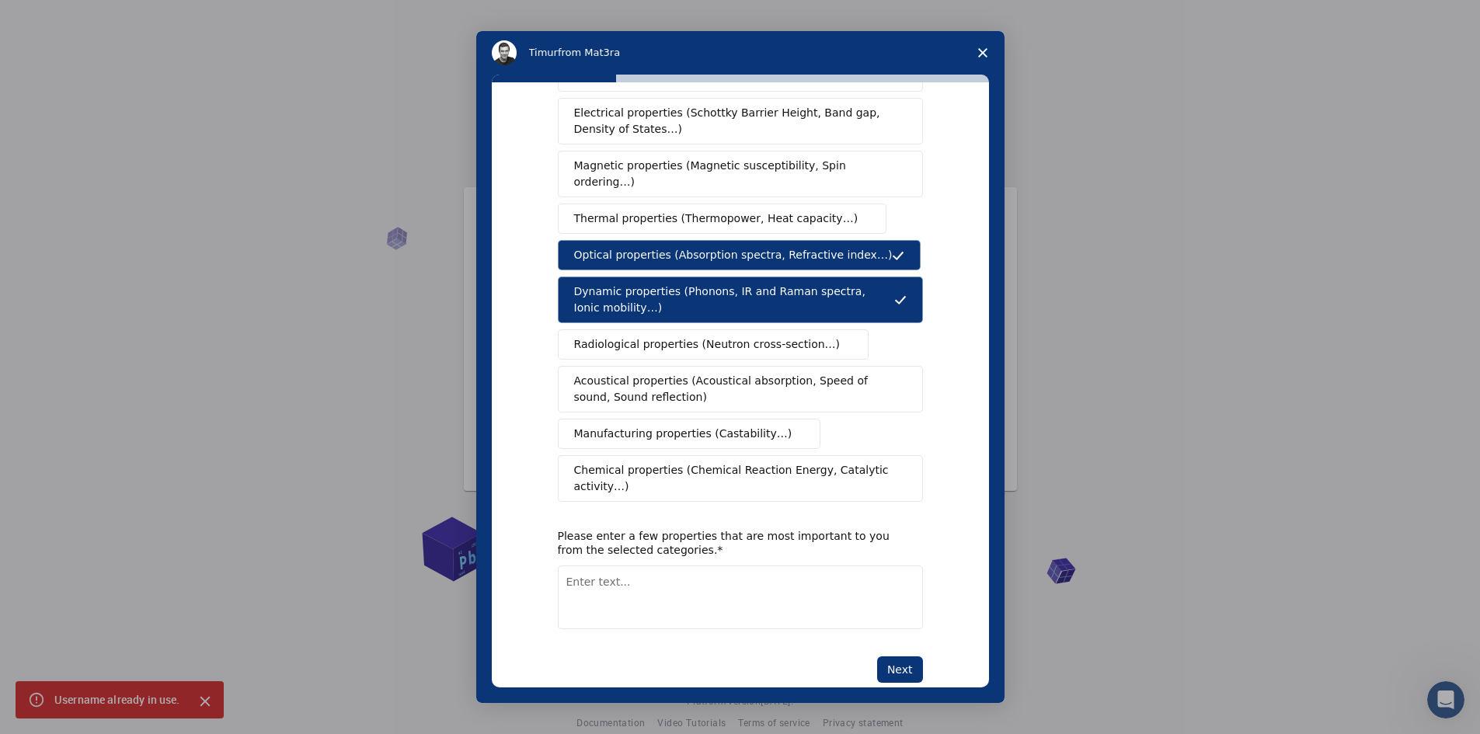
click at [637, 565] on textarea "Enter text..." at bounding box center [740, 597] width 365 height 64
type textarea "Molecular dynamics of drug molecules"
click at [894, 656] on button "Next" at bounding box center [900, 669] width 46 height 26
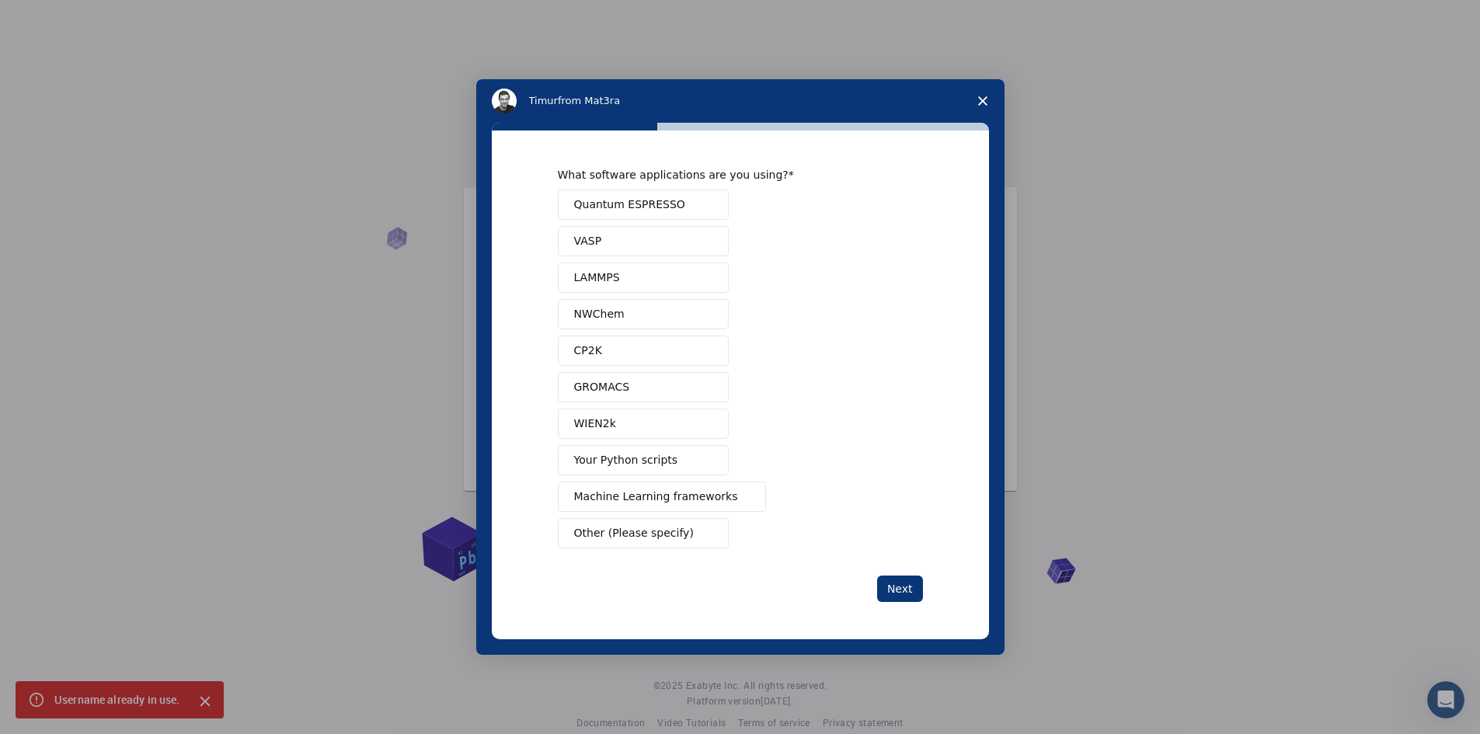
click at [631, 391] on button "GROMACS" at bounding box center [643, 387] width 171 height 30
click at [684, 201] on button "Quantum ESPRESSO" at bounding box center [643, 205] width 171 height 30
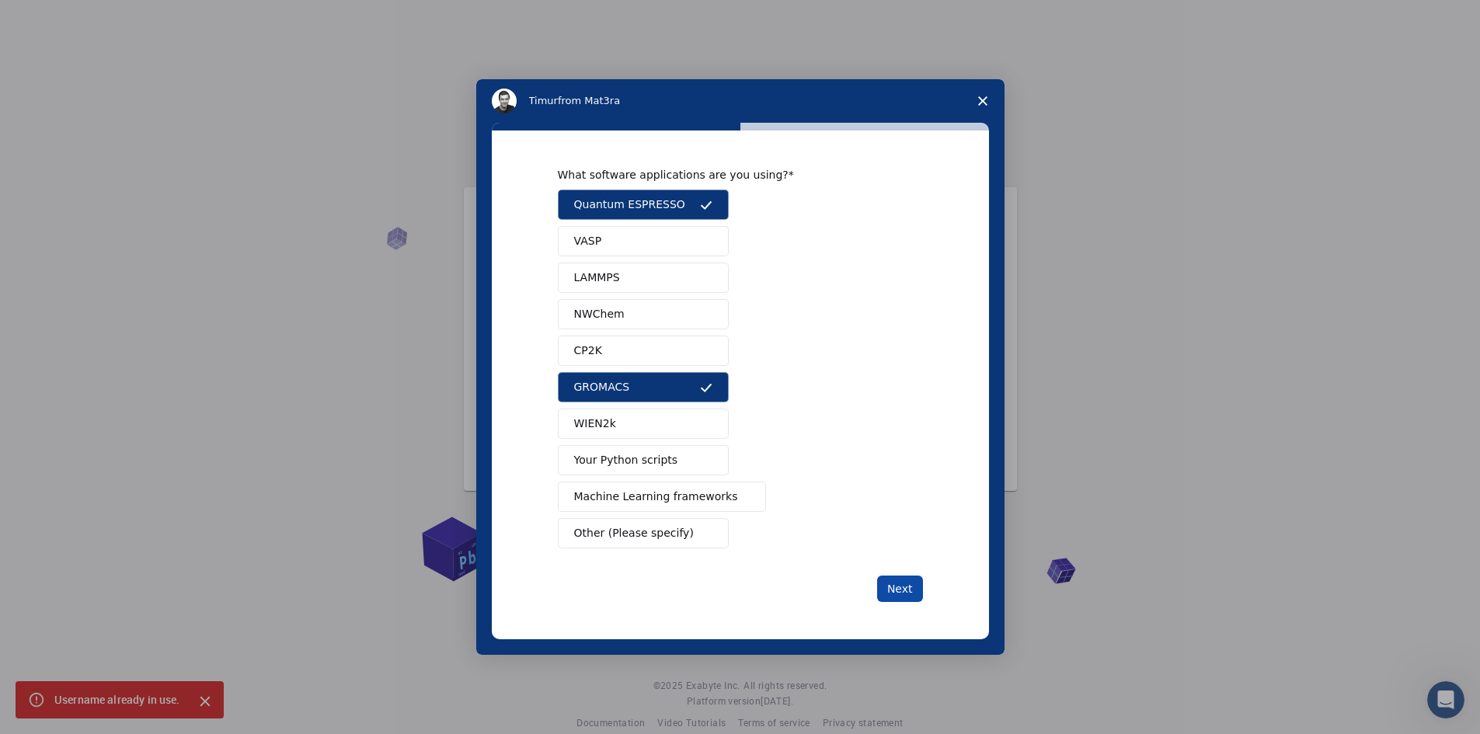
click at [903, 586] on button "Next" at bounding box center [900, 589] width 46 height 26
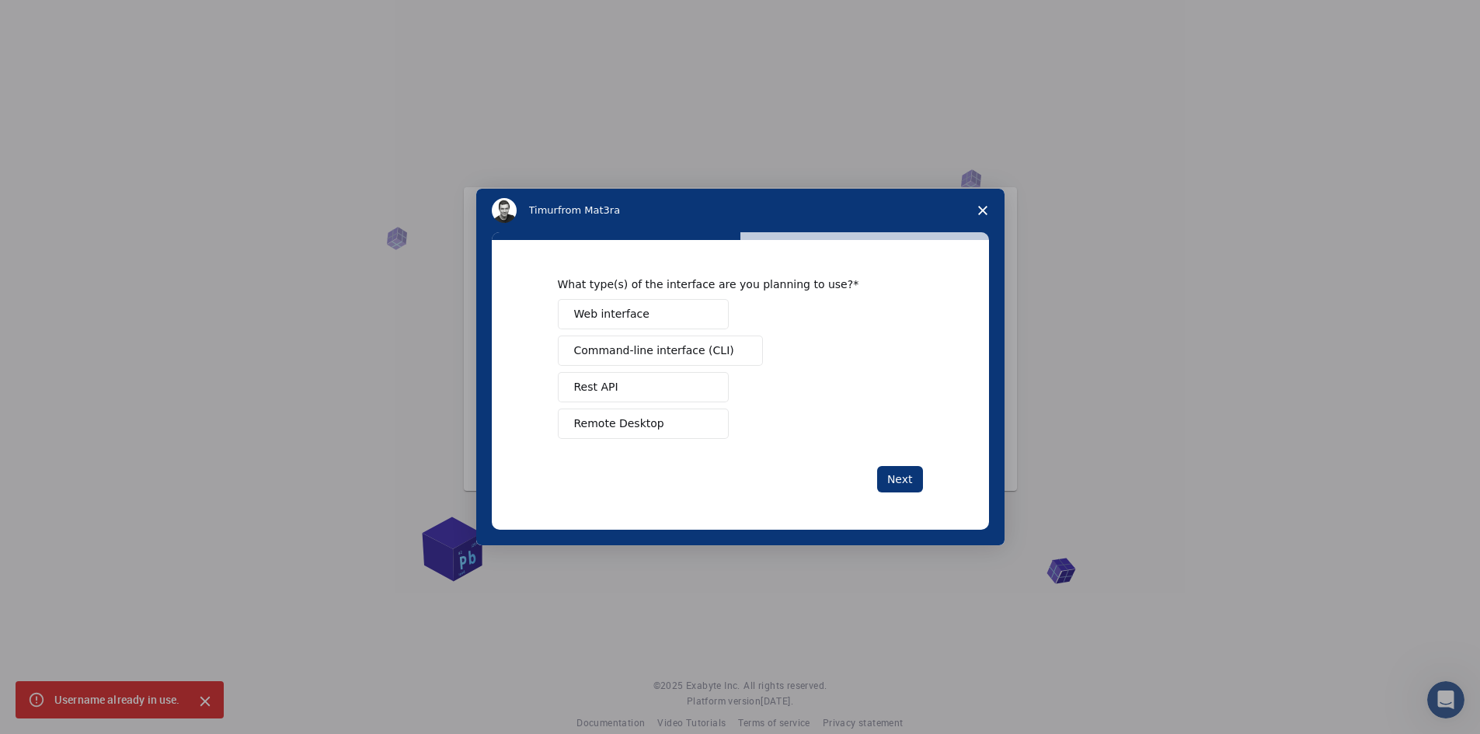
click at [678, 358] on span "Command-line interface (CLI)" at bounding box center [654, 351] width 160 height 16
click at [660, 321] on button "Web interface" at bounding box center [643, 314] width 171 height 30
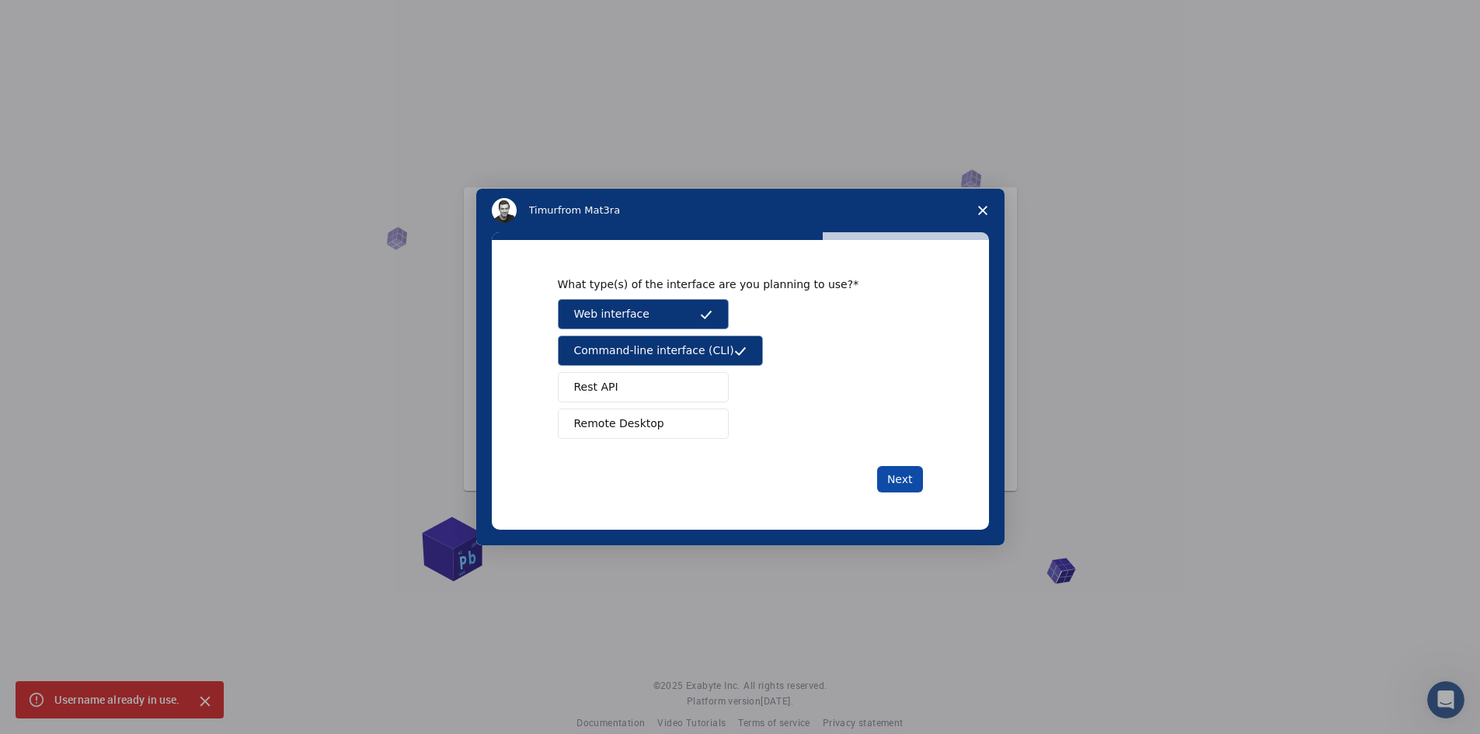
click at [889, 478] on button "Next" at bounding box center [900, 479] width 46 height 26
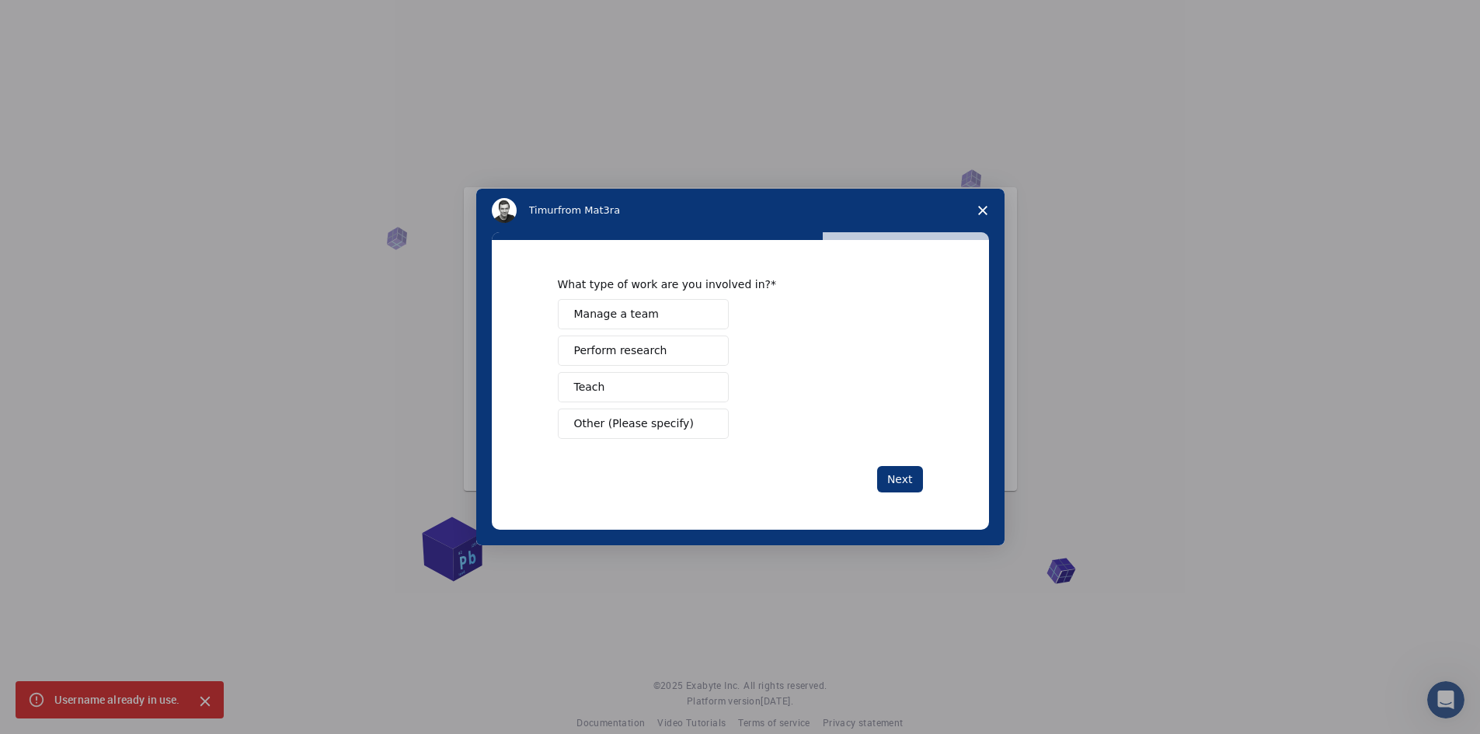
click at [622, 351] on span "Perform research" at bounding box center [620, 351] width 93 height 16
click at [572, 392] on button "Teach" at bounding box center [643, 387] width 171 height 30
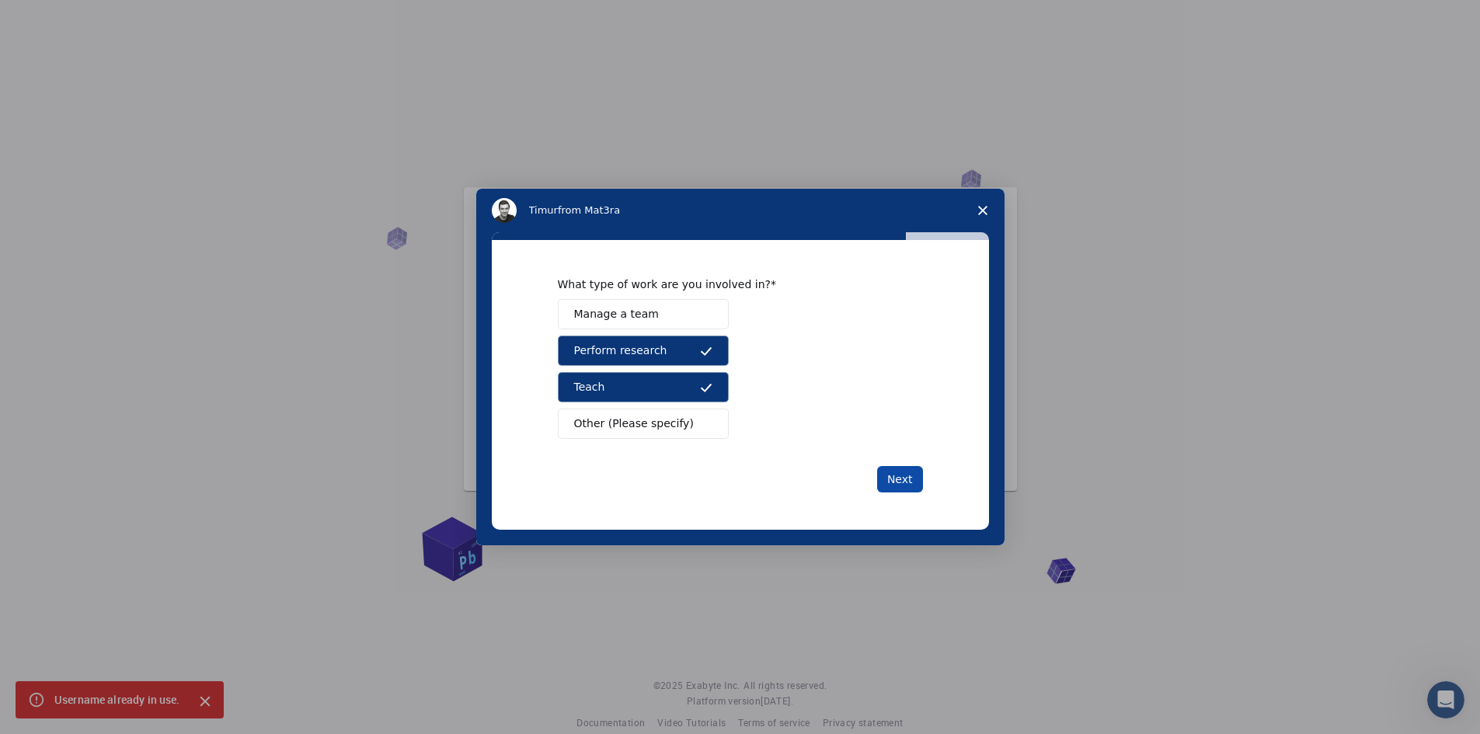
click at [890, 475] on button "Next" at bounding box center [900, 479] width 46 height 26
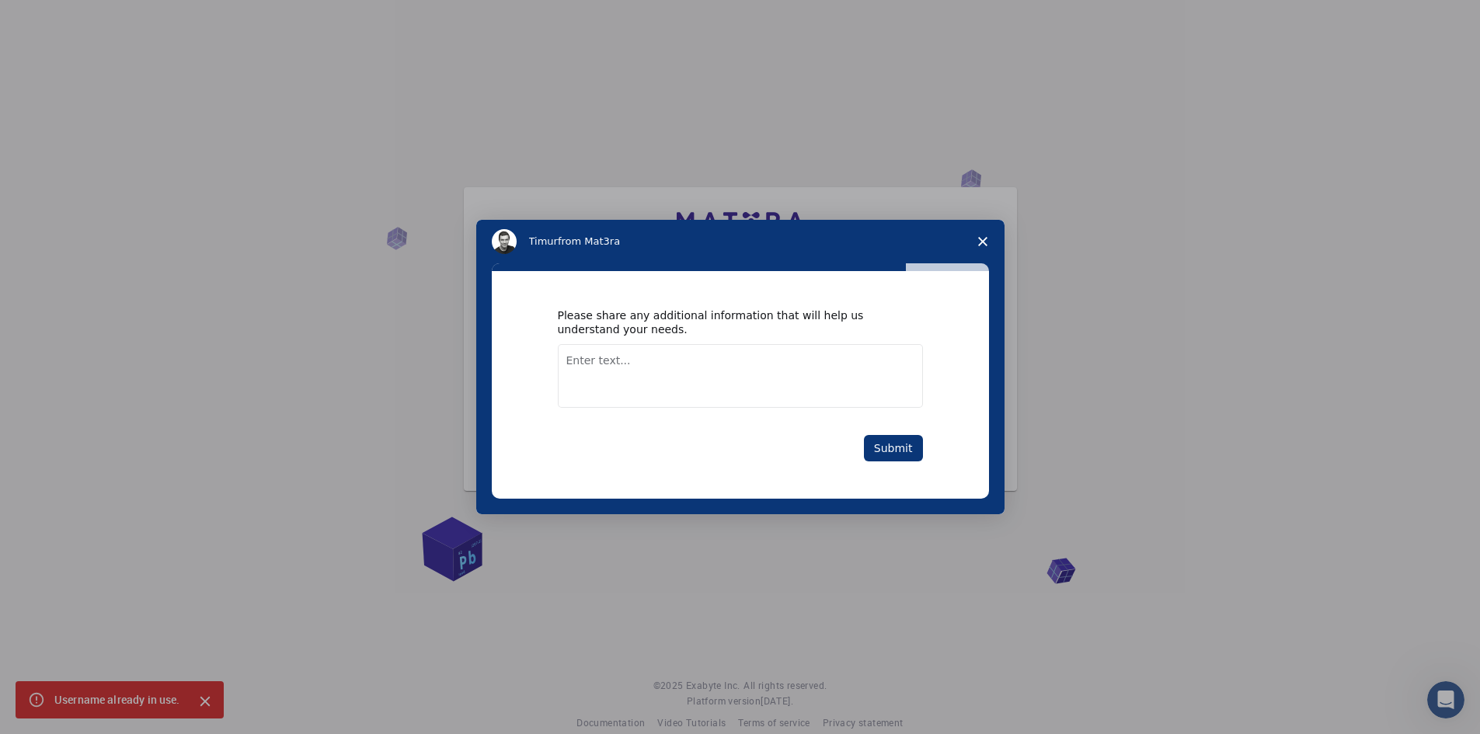
click at [622, 357] on textarea "Enter text..." at bounding box center [740, 376] width 365 height 64
click at [666, 377] on textarea "I am working on organic and inorganic molecules and nano composites. Mostly i a…" at bounding box center [740, 376] width 365 height 64
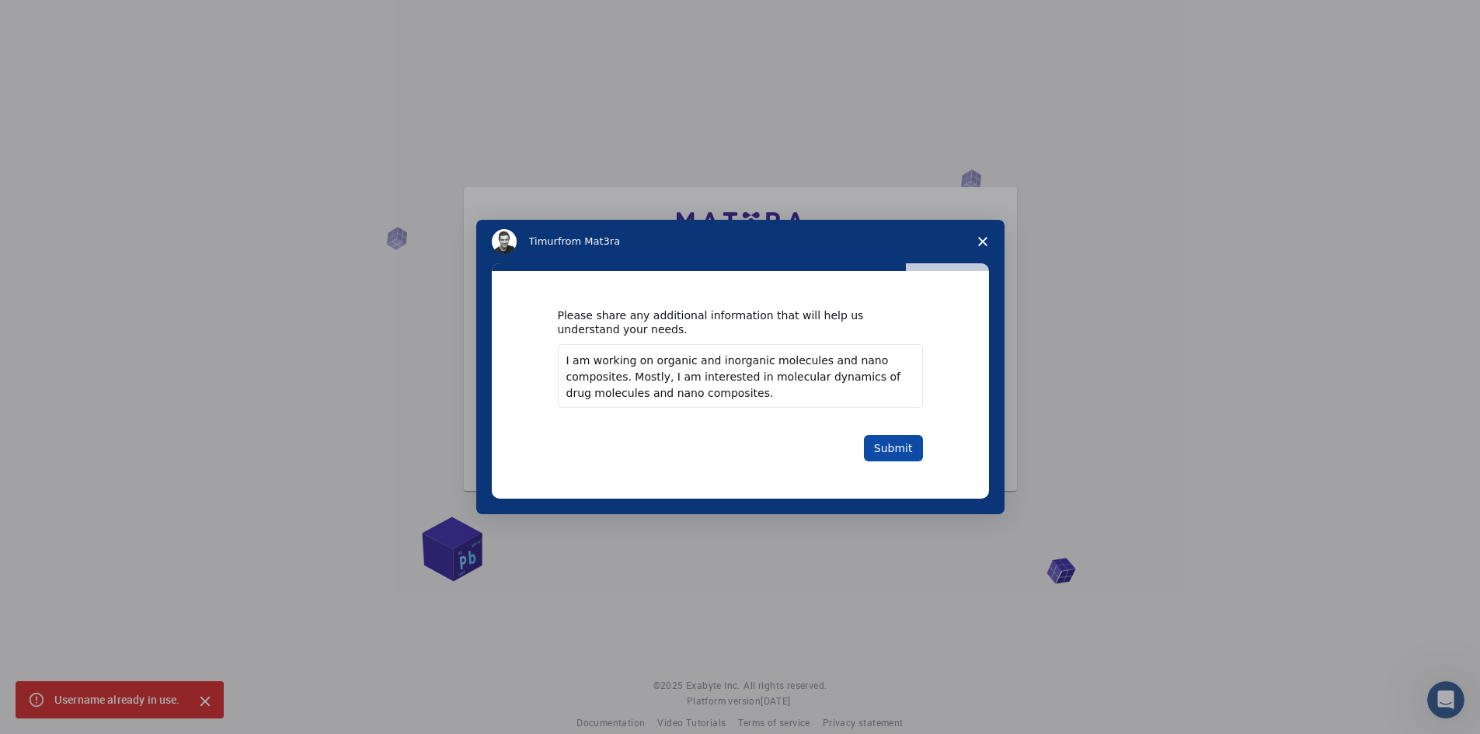
type textarea "I am working on organic and inorganic molecules and nano composites. Mostly, I …"
click at [890, 441] on button "Submit" at bounding box center [893, 448] width 59 height 26
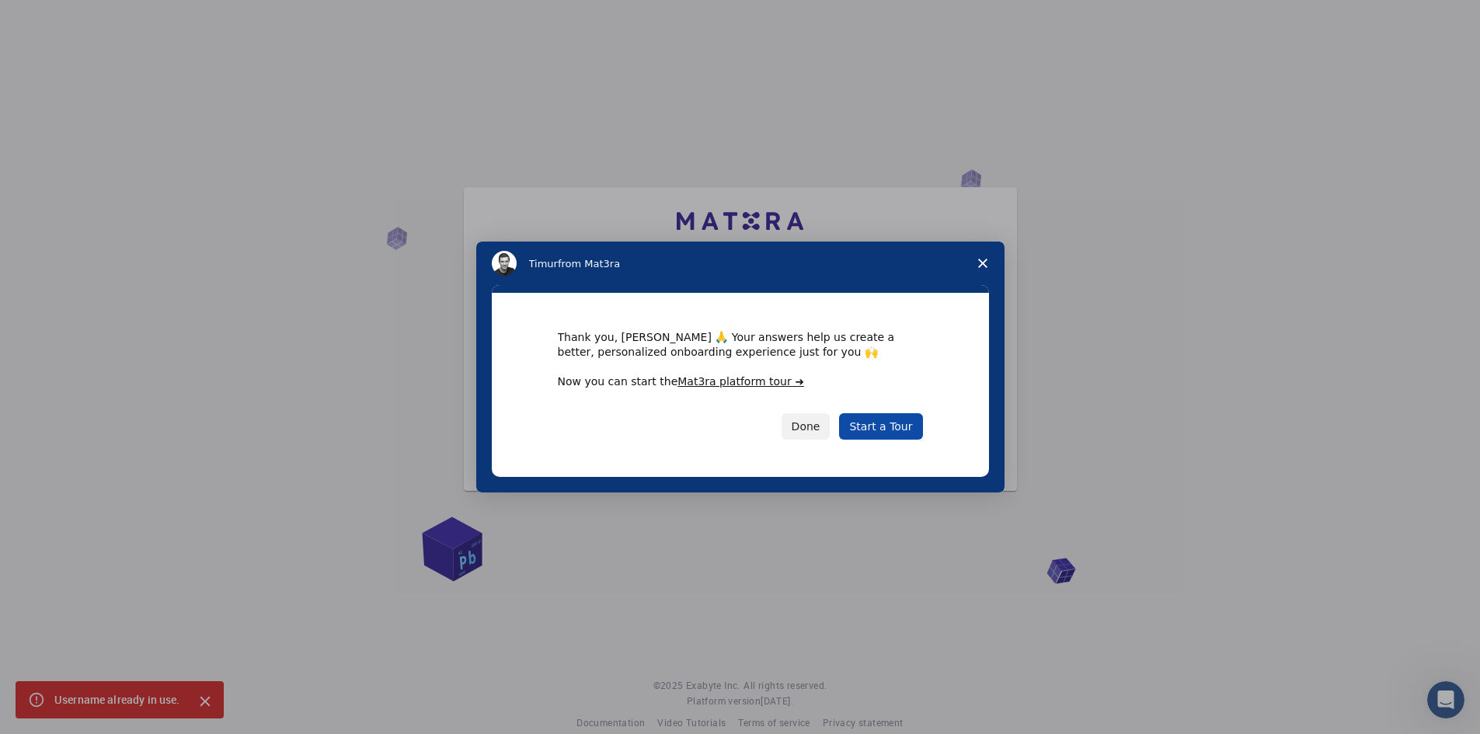
click at [876, 425] on link "Start a Tour" at bounding box center [880, 426] width 83 height 26
